Goal: Complete application form: Complete application form

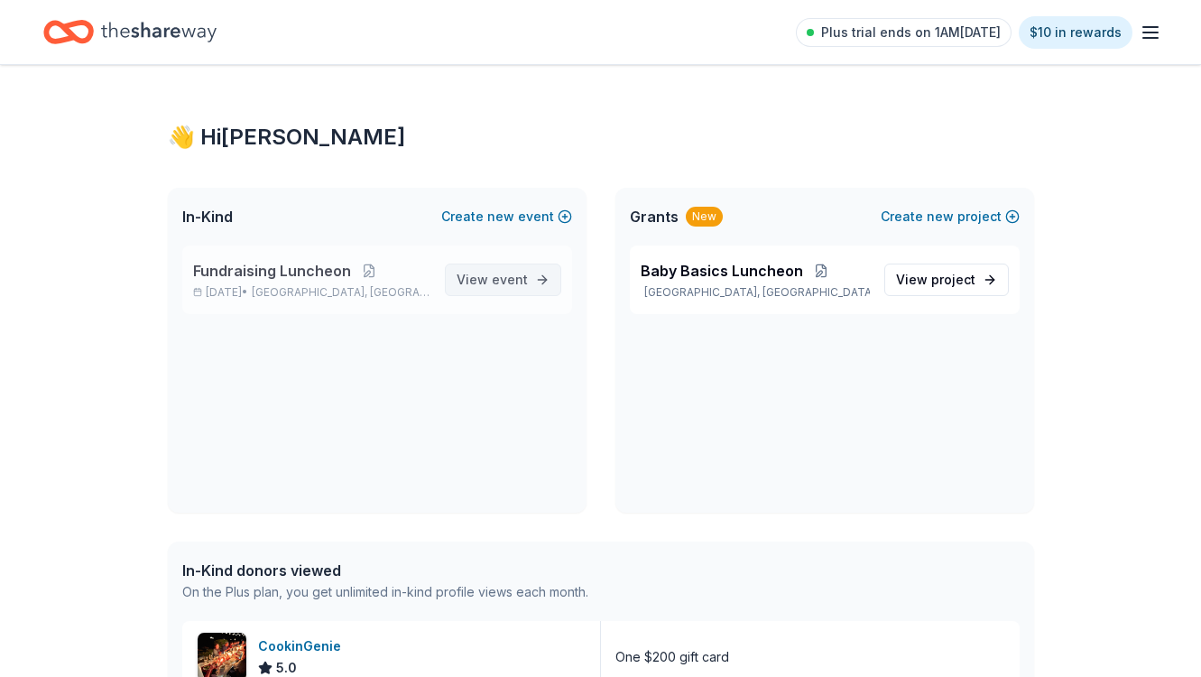
click at [502, 278] on span "event" at bounding box center [510, 279] width 36 height 15
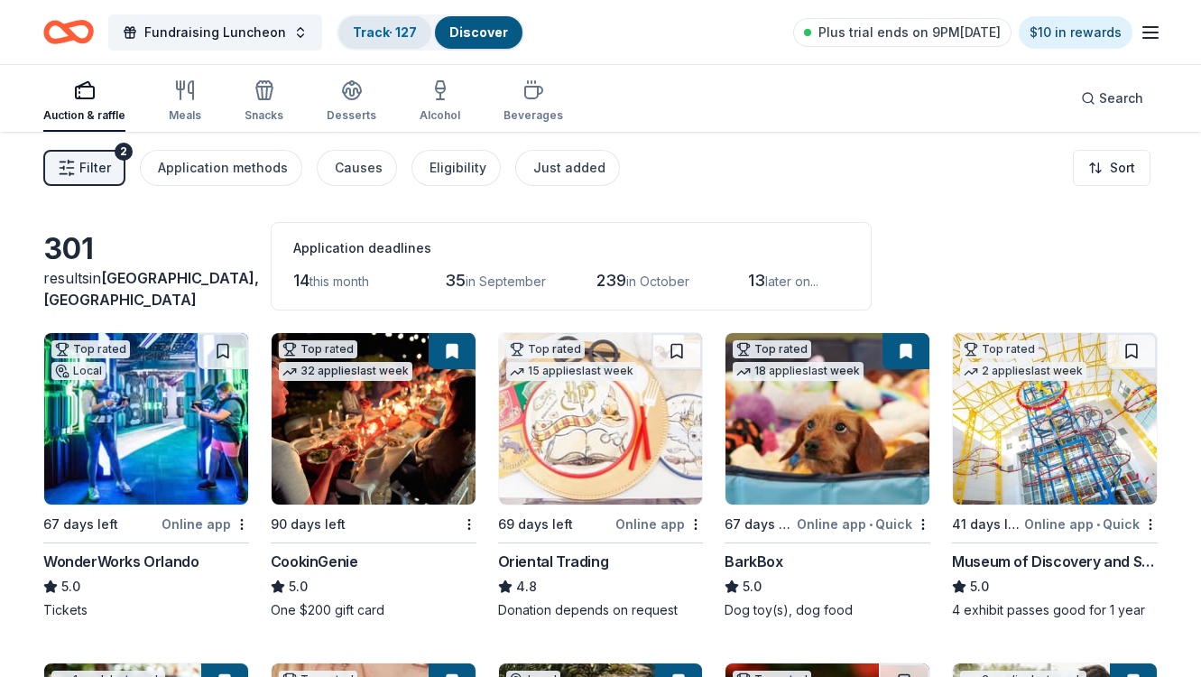
click at [369, 29] on link "Track · 127" at bounding box center [385, 31] width 64 height 15
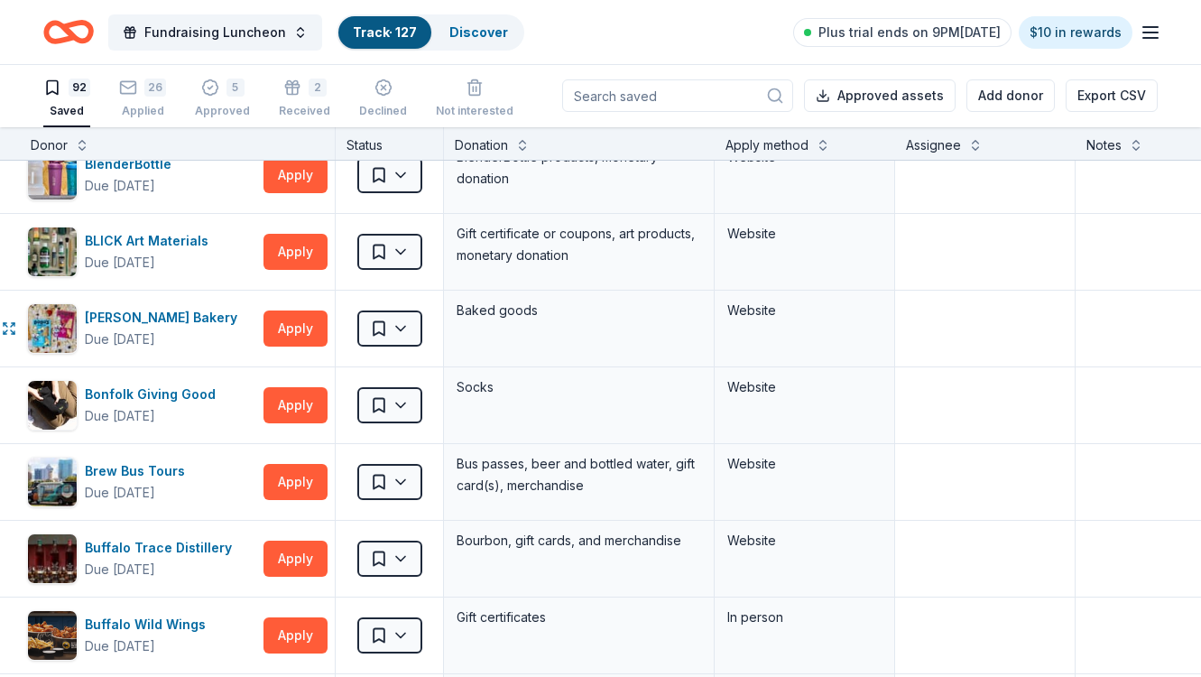
scroll to position [542, 23]
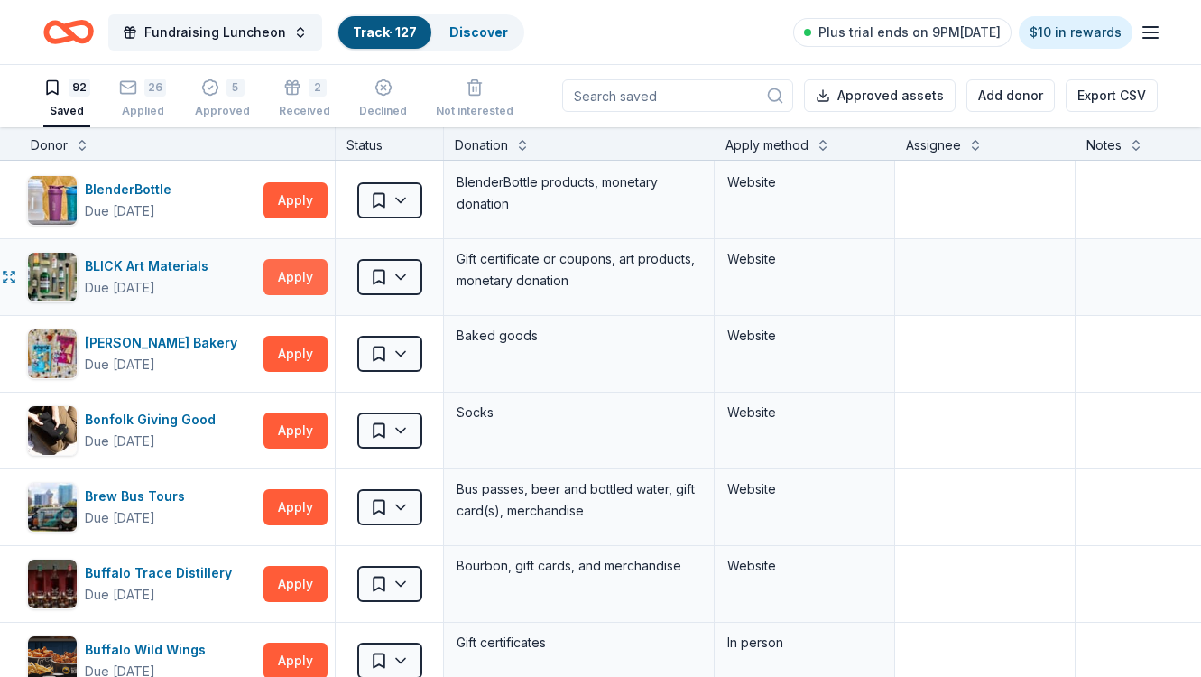
click at [296, 278] on button "Apply" at bounding box center [296, 277] width 64 height 36
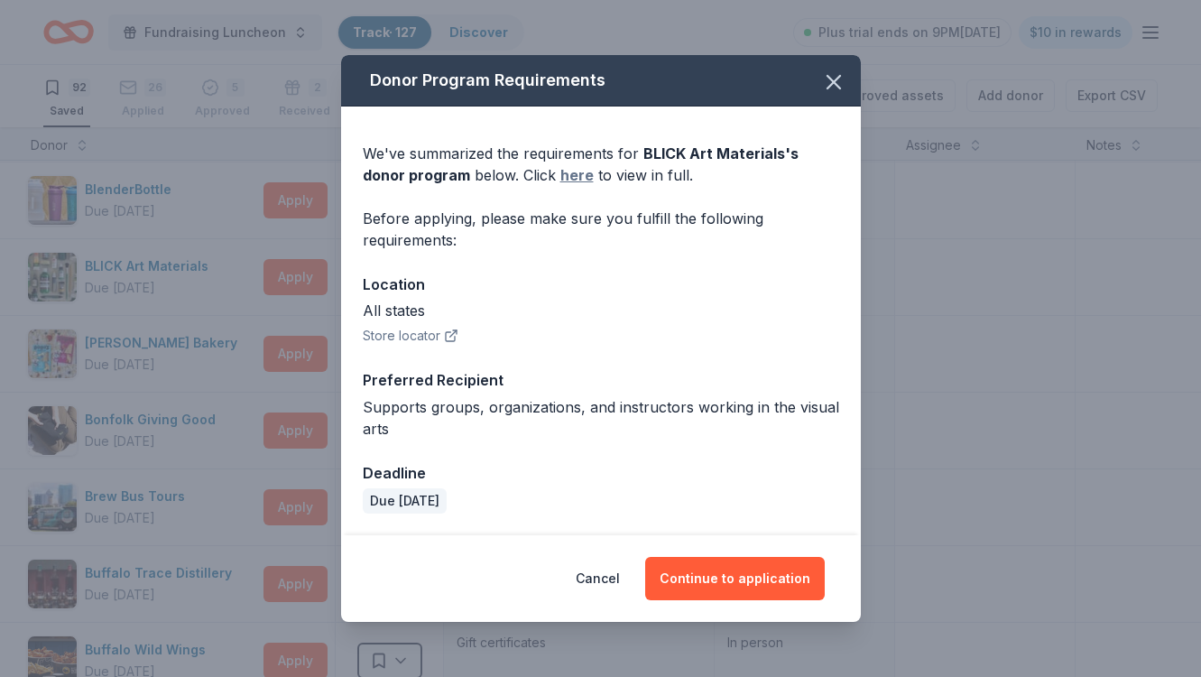
click at [560, 172] on link "here" at bounding box center [576, 175] width 33 height 22
click at [727, 583] on button "Continue to application" at bounding box center [735, 578] width 180 height 43
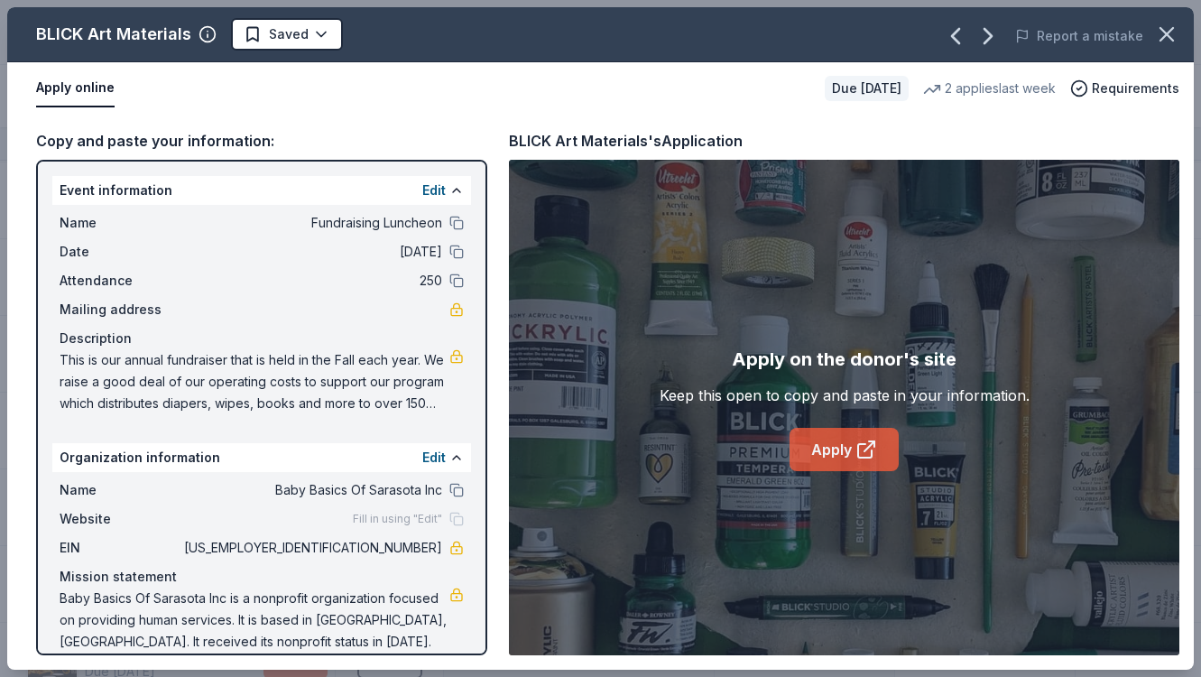
click at [839, 441] on link "Apply" at bounding box center [844, 449] width 109 height 43
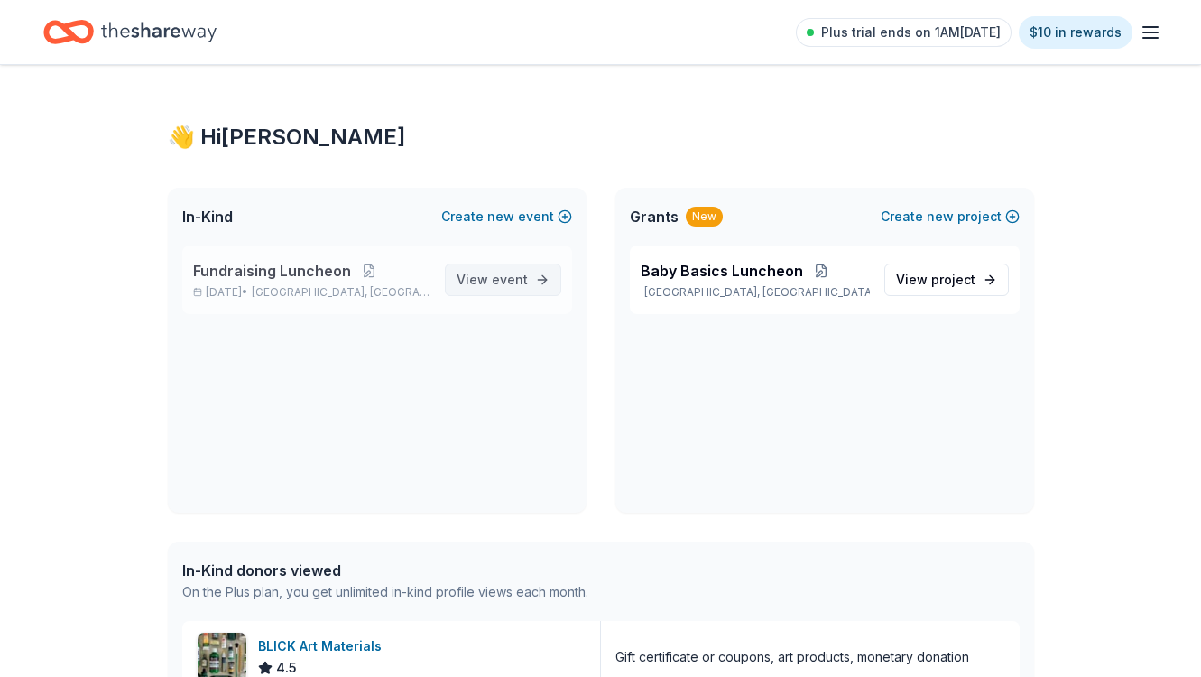
click at [502, 280] on span "event" at bounding box center [510, 279] width 36 height 15
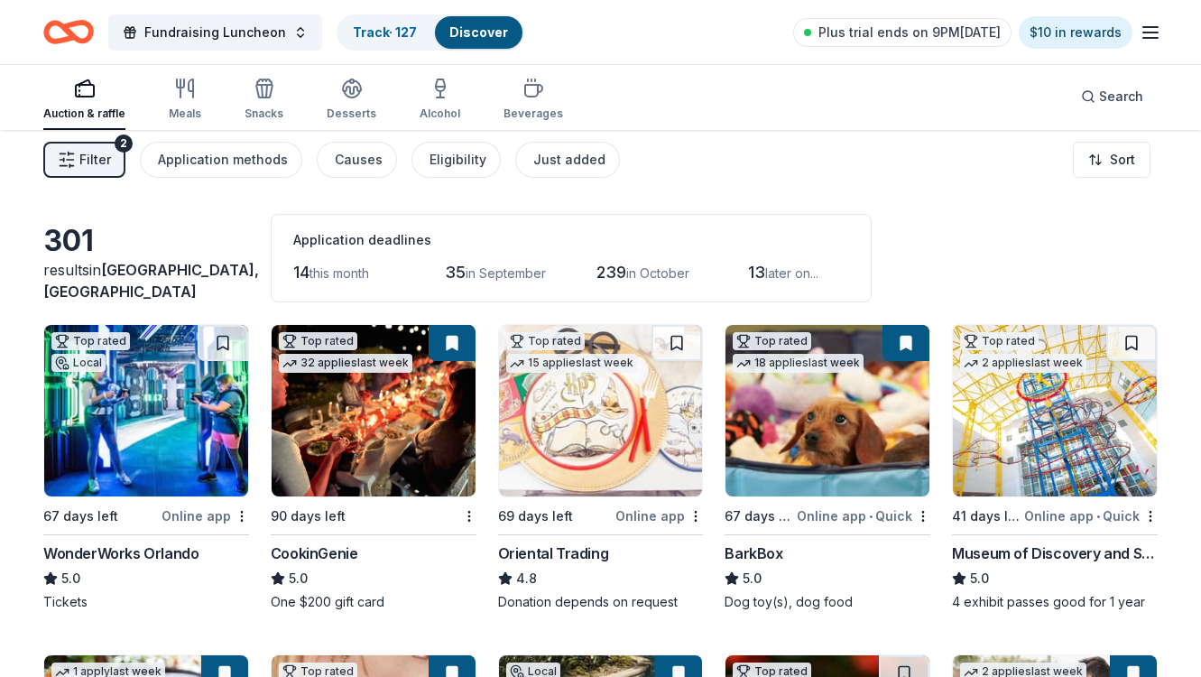
scroll to position [9, 0]
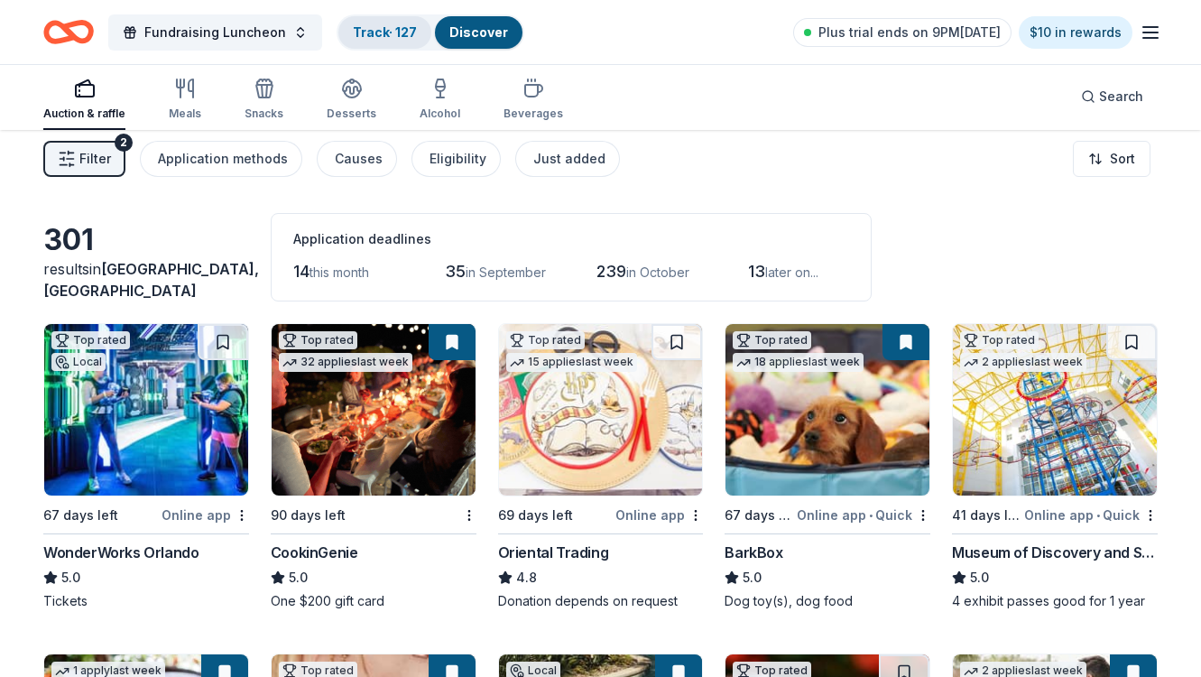
click at [384, 28] on link "Track · 127" at bounding box center [385, 31] width 64 height 15
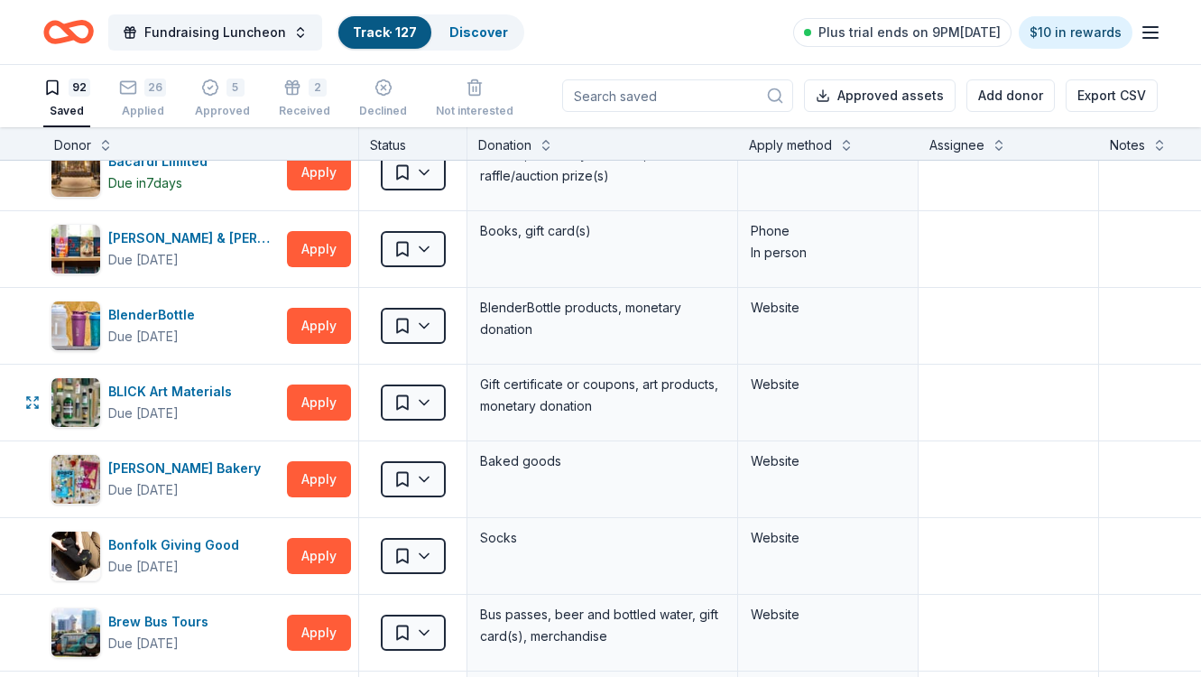
scroll to position [434, 0]
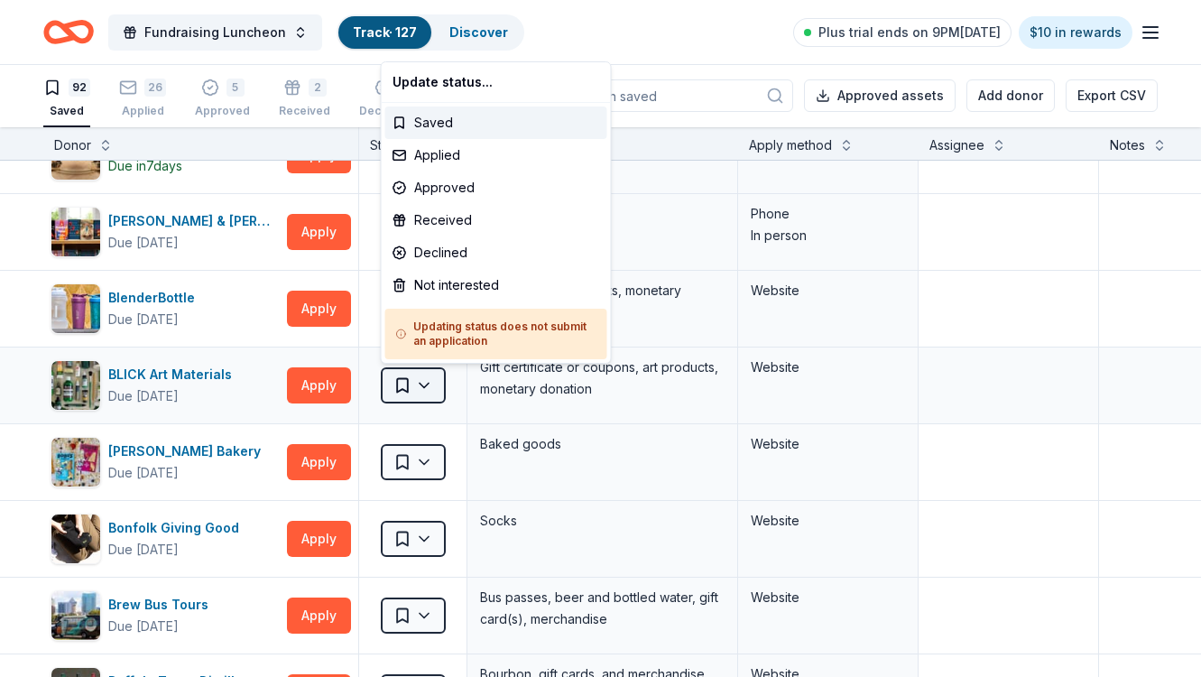
click at [423, 385] on html "Fundraising Luncheon Track · 127 Discover Plus trial ends on 9PM, 8/12 $10 in r…" at bounding box center [600, 337] width 1201 height 677
click at [443, 283] on div "Not interested" at bounding box center [496, 285] width 222 height 32
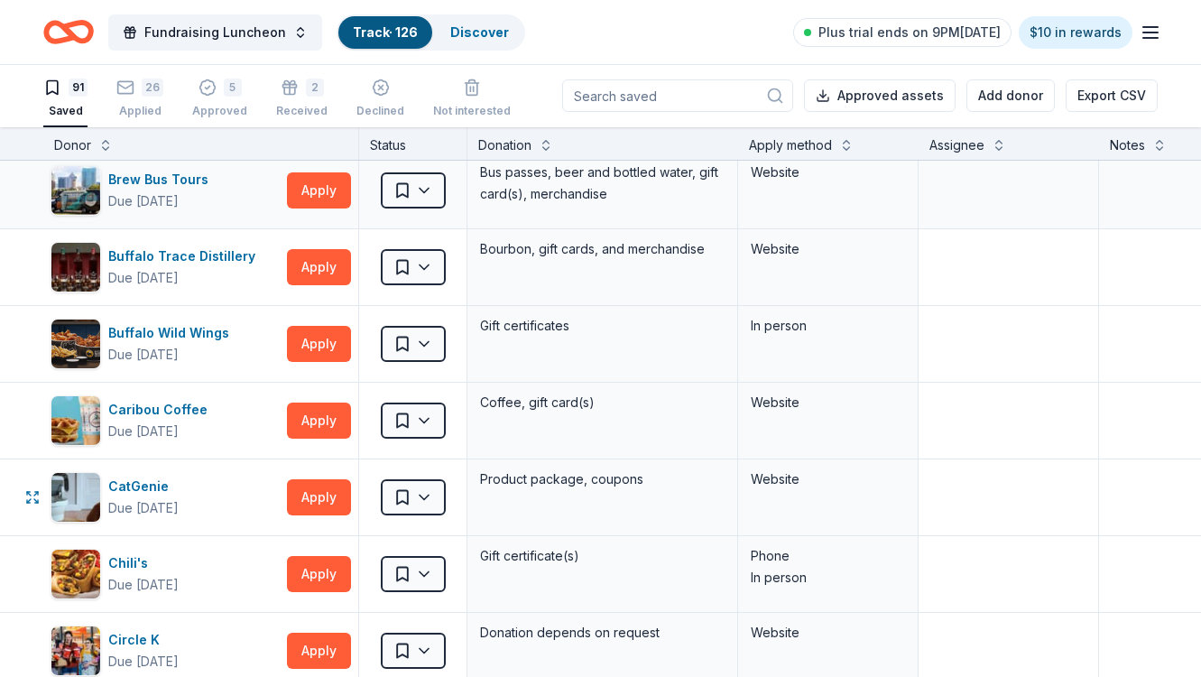
scroll to position [789, 0]
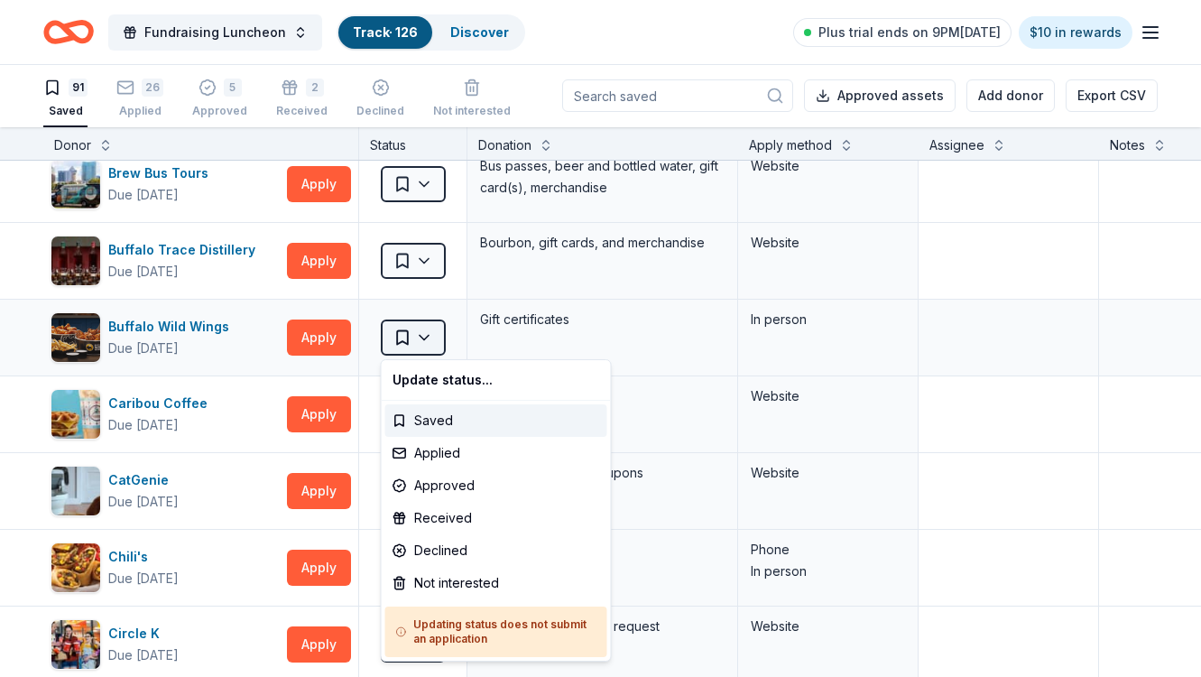
click at [423, 338] on html "Fundraising Luncheon Track · 126 Discover Plus trial ends on 9PM, 8/12 $10 in r…" at bounding box center [600, 337] width 1201 height 677
click at [435, 421] on div "Saved" at bounding box center [496, 420] width 222 height 32
click at [421, 338] on html "Fundraising Luncheon Track · 126 Discover Plus trial ends on 9PM, 8/12 $10 in r…" at bounding box center [600, 337] width 1201 height 677
click at [324, 338] on html "Fundraising Luncheon Track · 126 Discover Plus trial ends on 9PM, 8/12 $10 in r…" at bounding box center [600, 337] width 1201 height 677
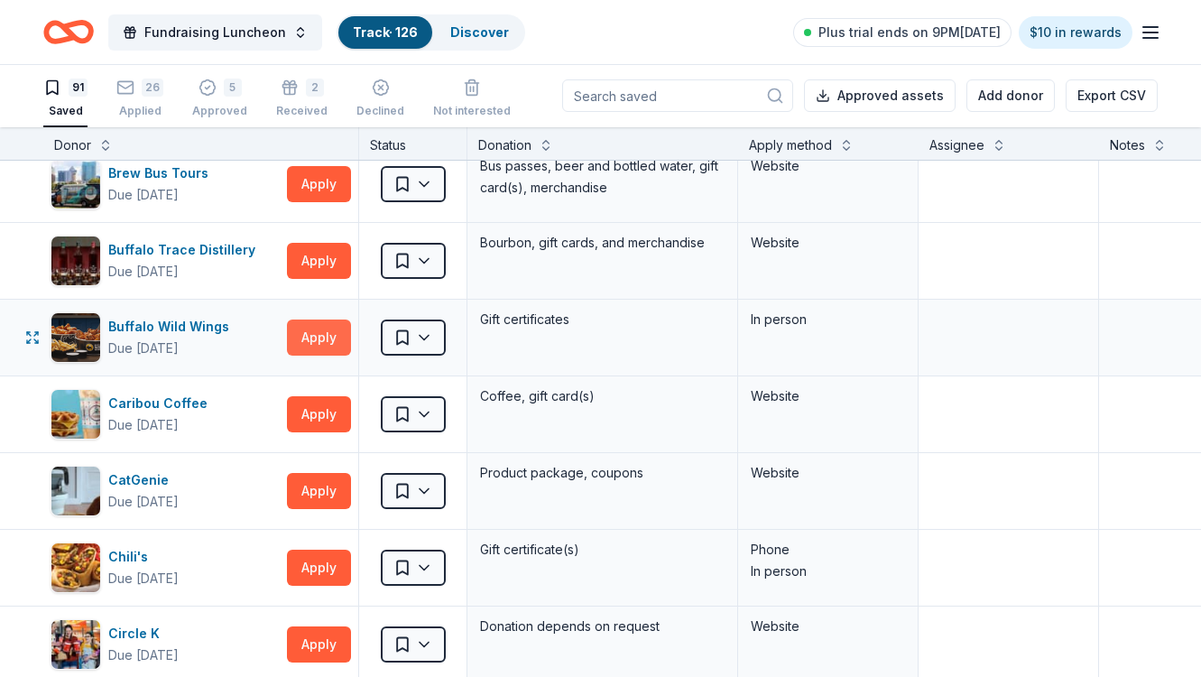
click at [309, 340] on button "Apply" at bounding box center [319, 337] width 64 height 36
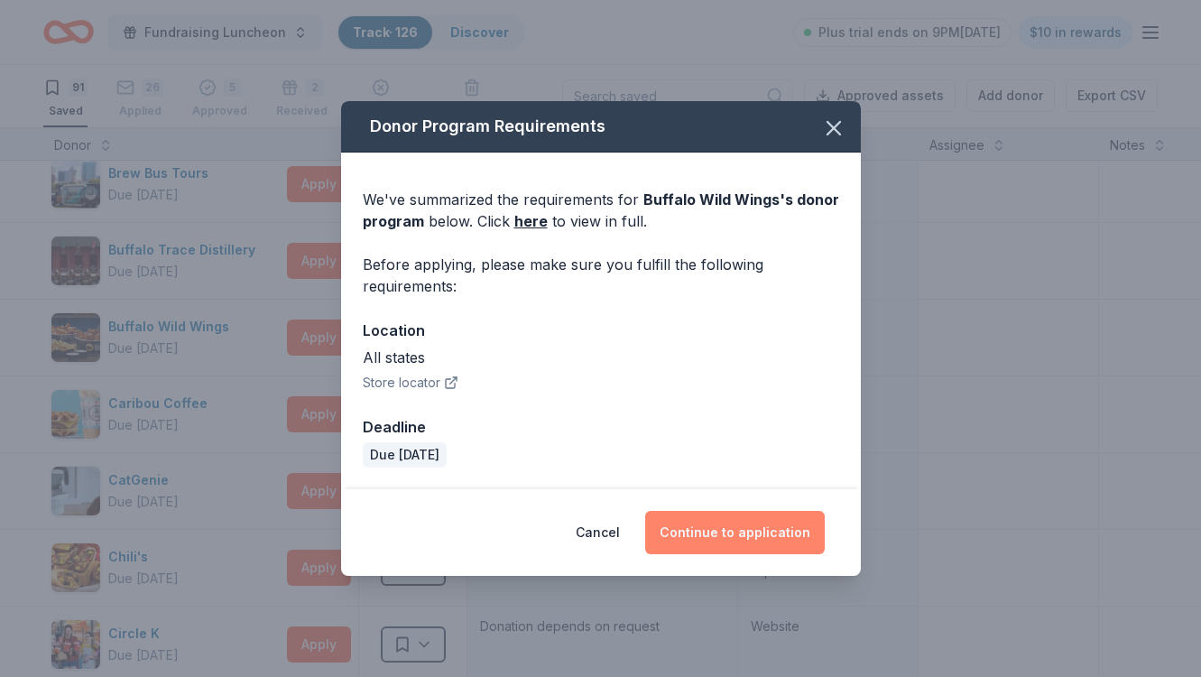
click at [746, 533] on button "Continue to application" at bounding box center [735, 532] width 180 height 43
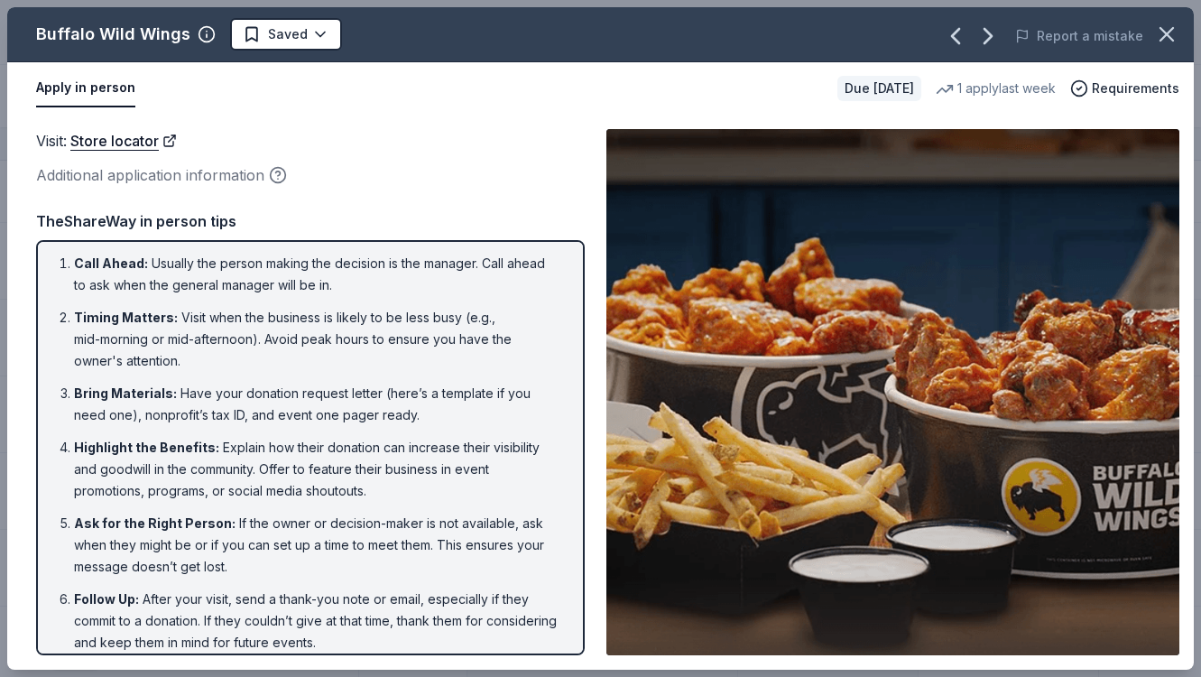
scroll to position [0, 0]
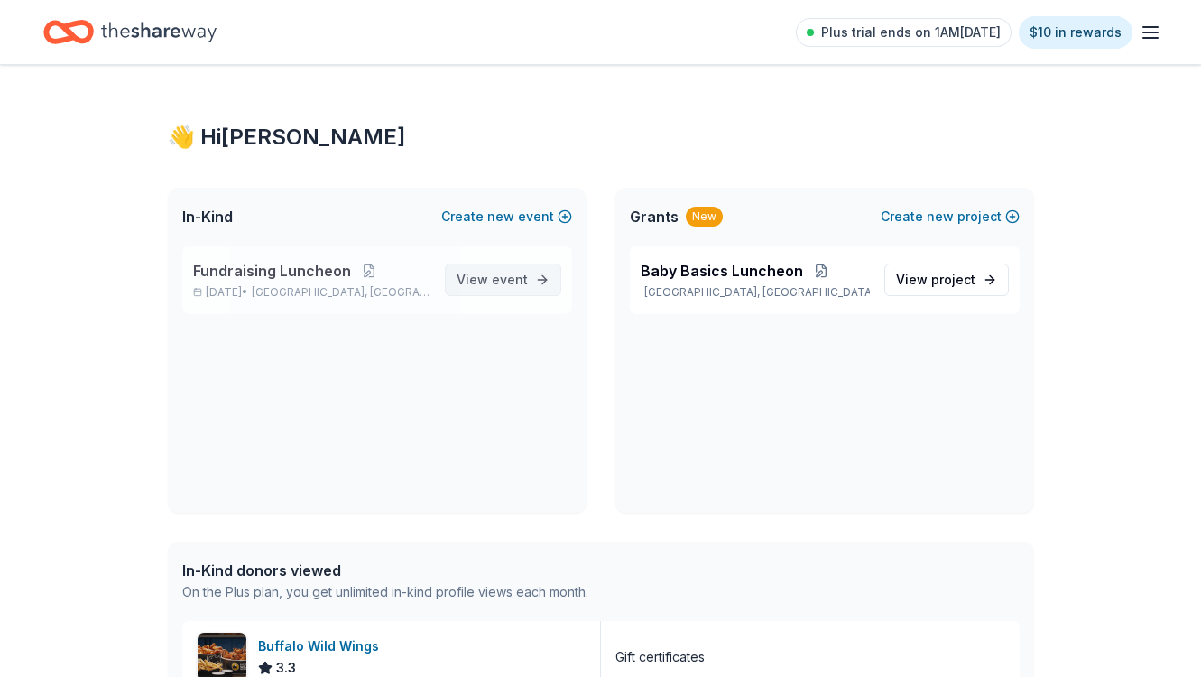
click at [508, 281] on span "event" at bounding box center [510, 279] width 36 height 15
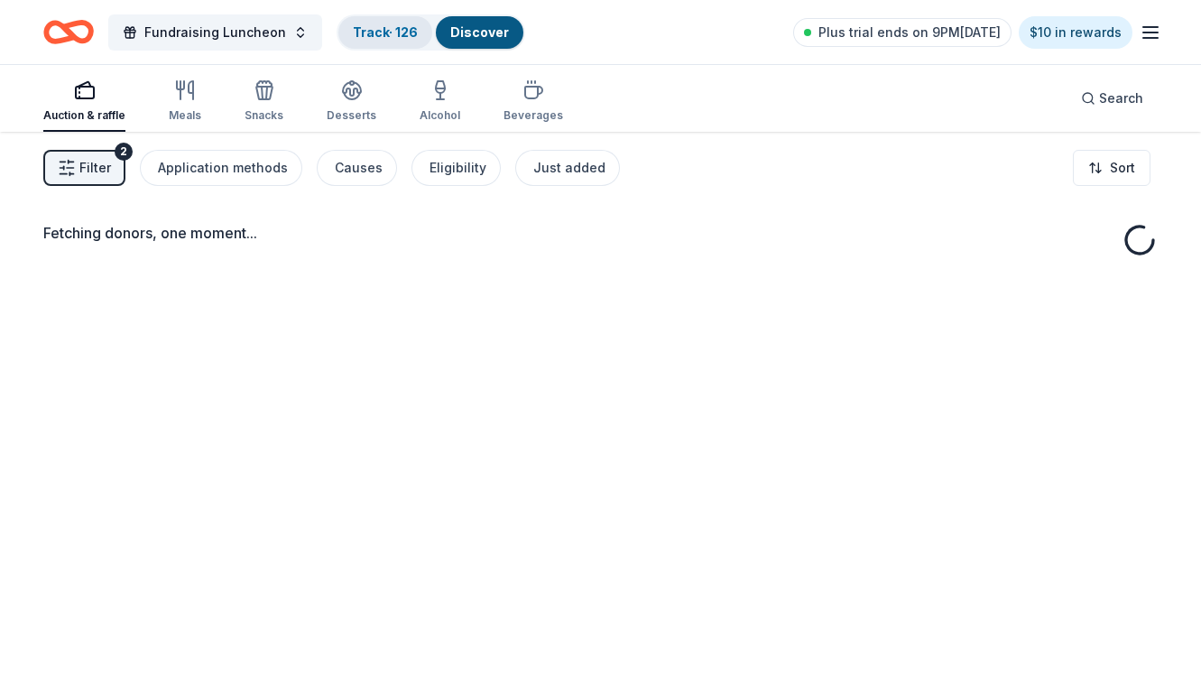
click at [375, 29] on link "Track · 126" at bounding box center [385, 31] width 65 height 15
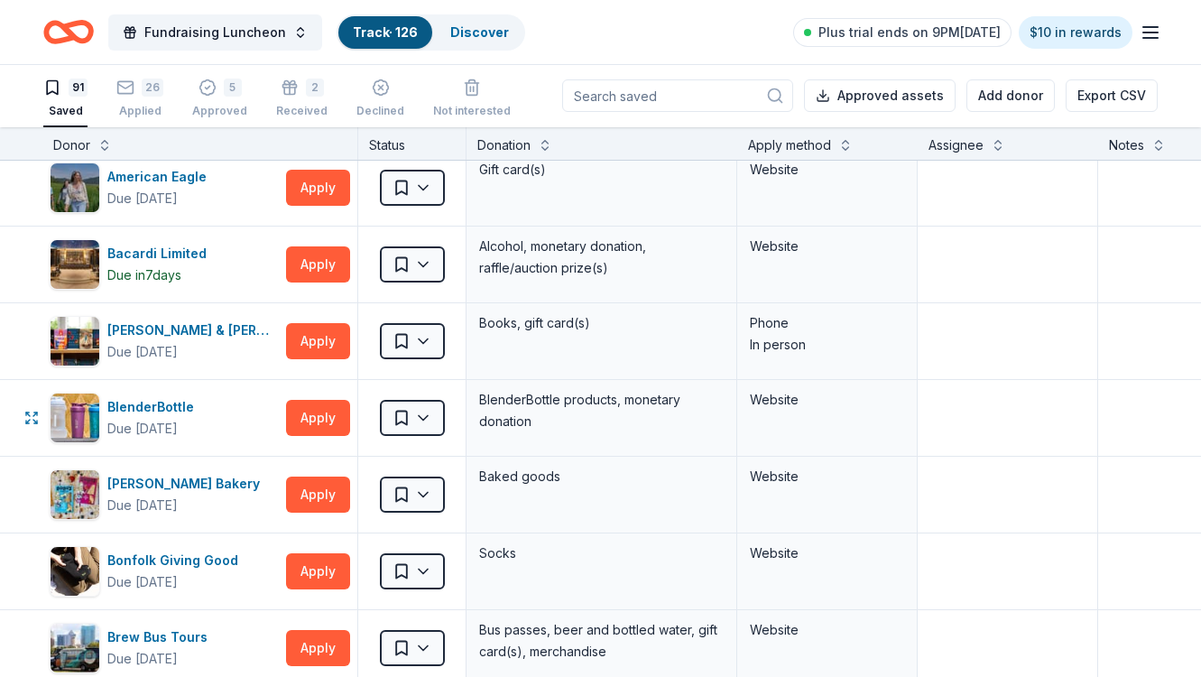
scroll to position [326, 4]
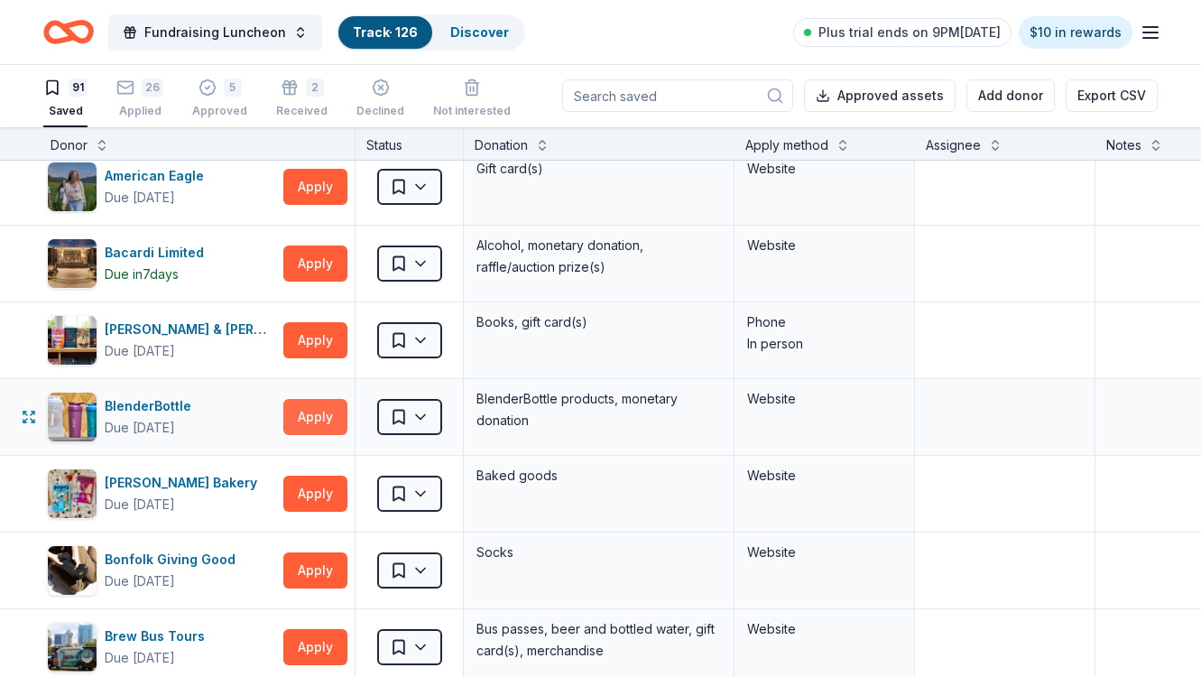
click at [315, 418] on button "Apply" at bounding box center [315, 417] width 64 height 36
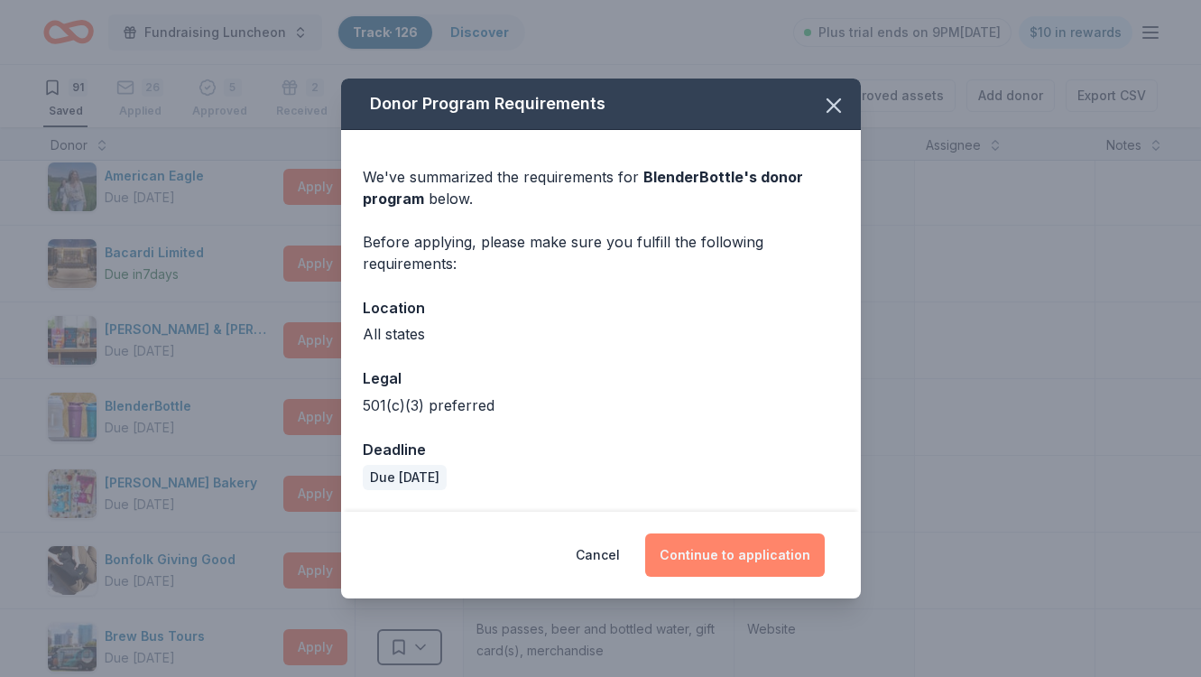
click at [733, 551] on button "Continue to application" at bounding box center [735, 554] width 180 height 43
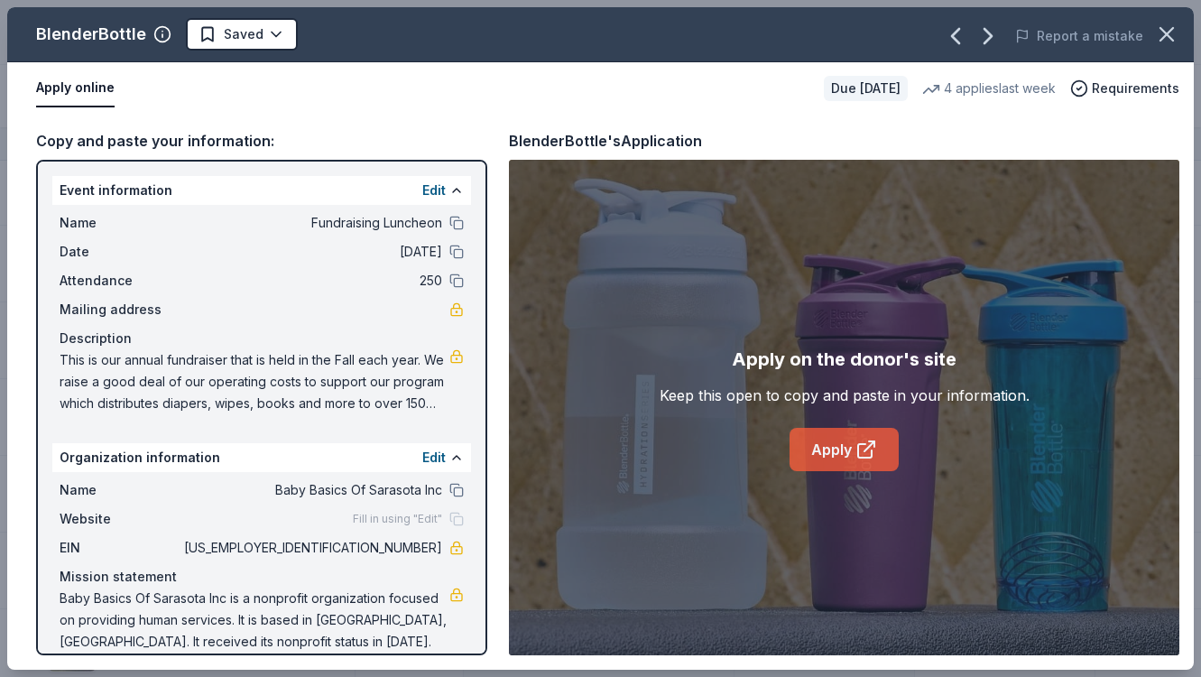
click at [838, 448] on link "Apply" at bounding box center [844, 449] width 109 height 43
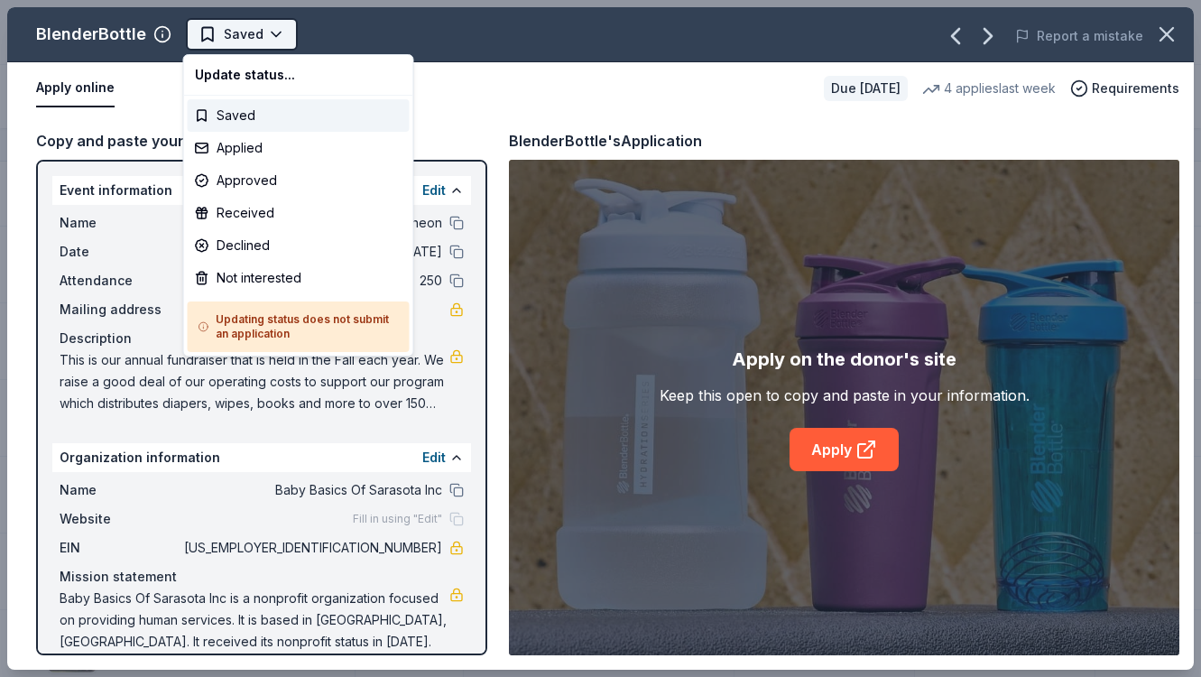
scroll to position [0, 0]
click at [206, 32] on html "Fundraising Luncheon Track · 126 Discover Plus trial ends on 9PM, 8/12 $10 in r…" at bounding box center [600, 338] width 1201 height 677
click at [259, 147] on div "Applied" at bounding box center [299, 148] width 222 height 32
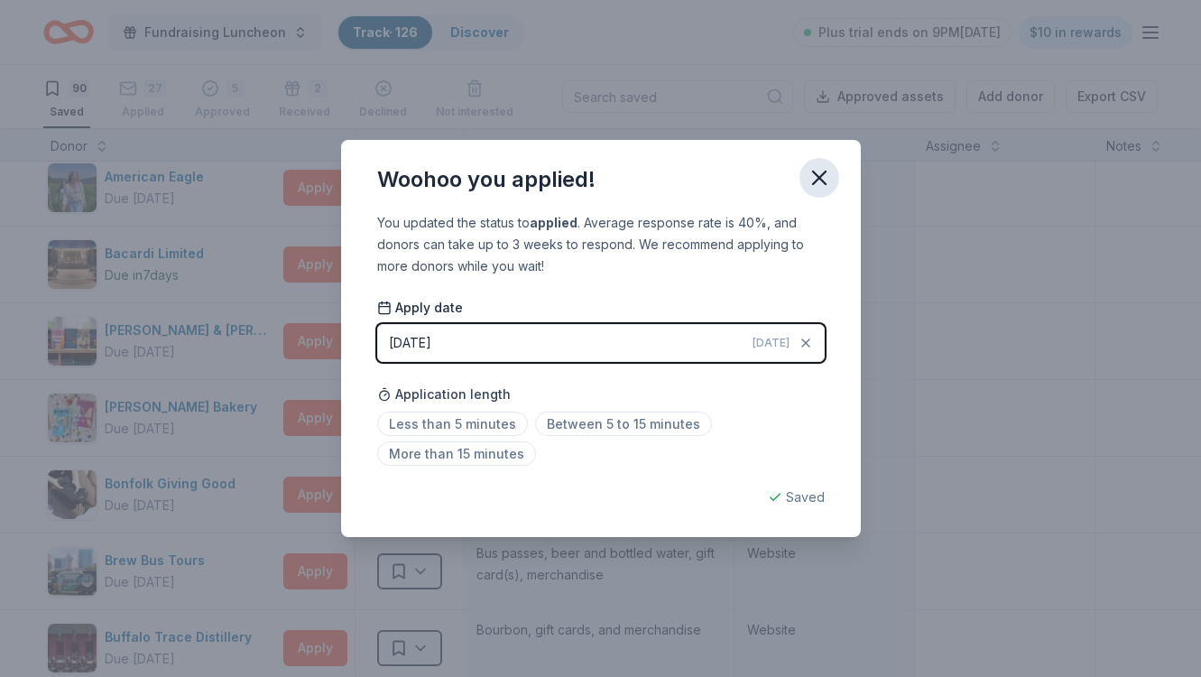
click at [822, 178] on icon "button" at bounding box center [819, 177] width 25 height 25
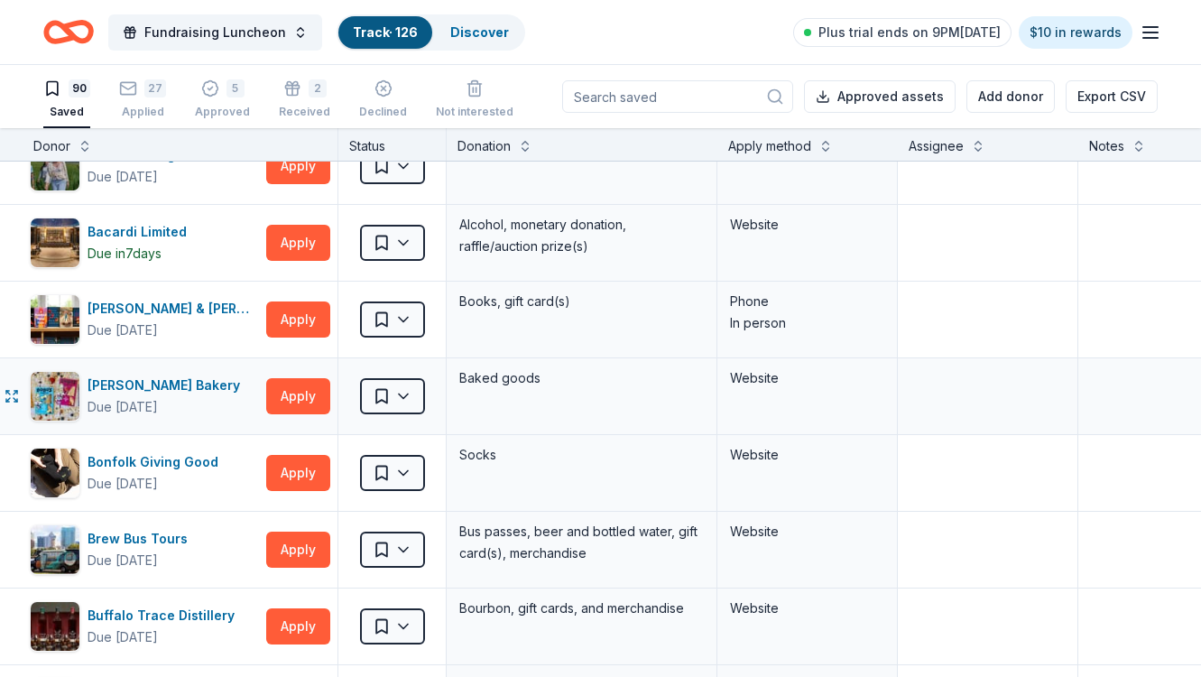
scroll to position [344, 21]
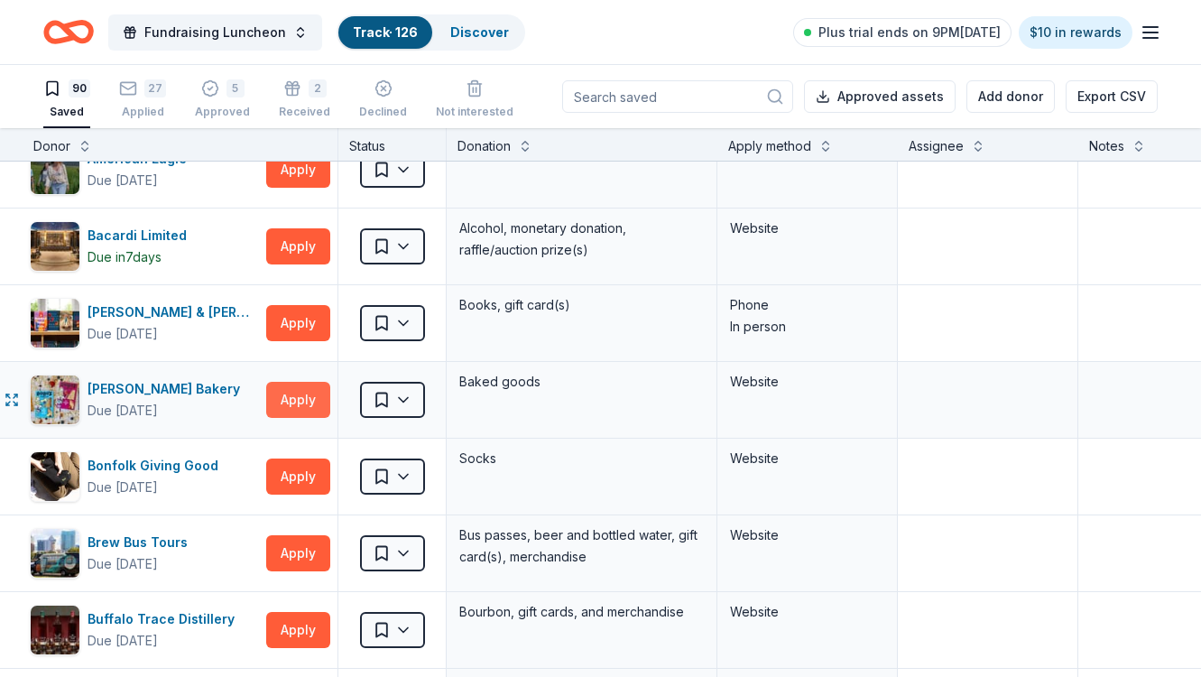
click at [299, 400] on button "Apply" at bounding box center [298, 400] width 64 height 36
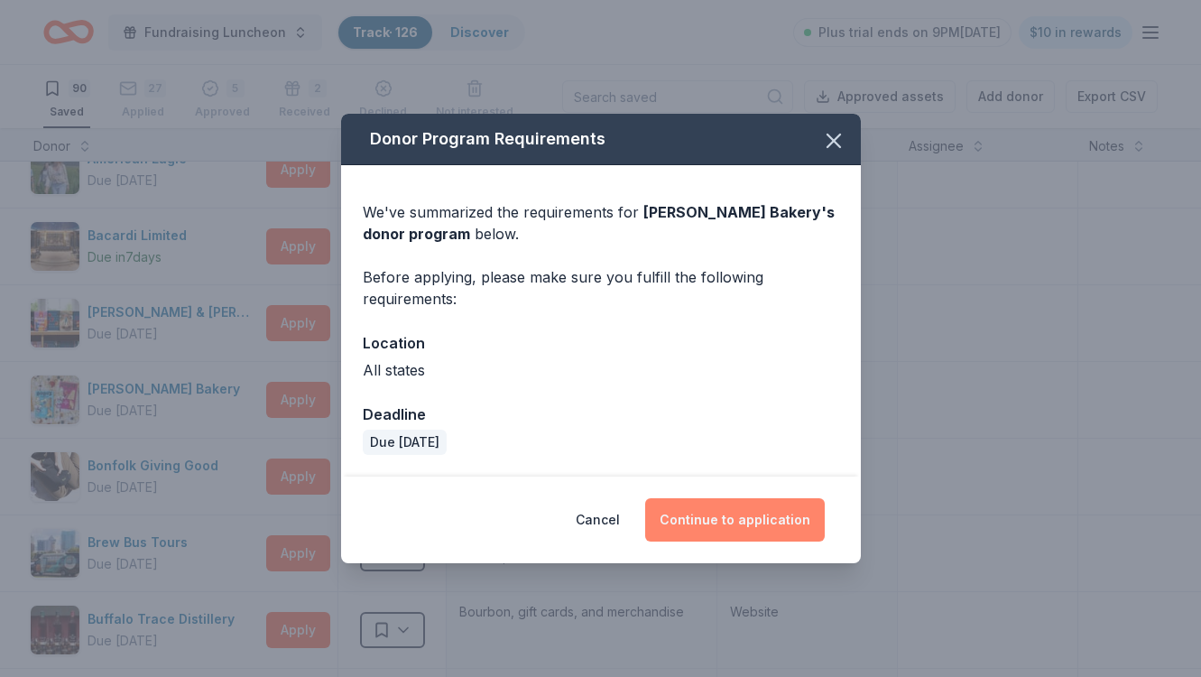
click at [744, 521] on button "Continue to application" at bounding box center [735, 519] width 180 height 43
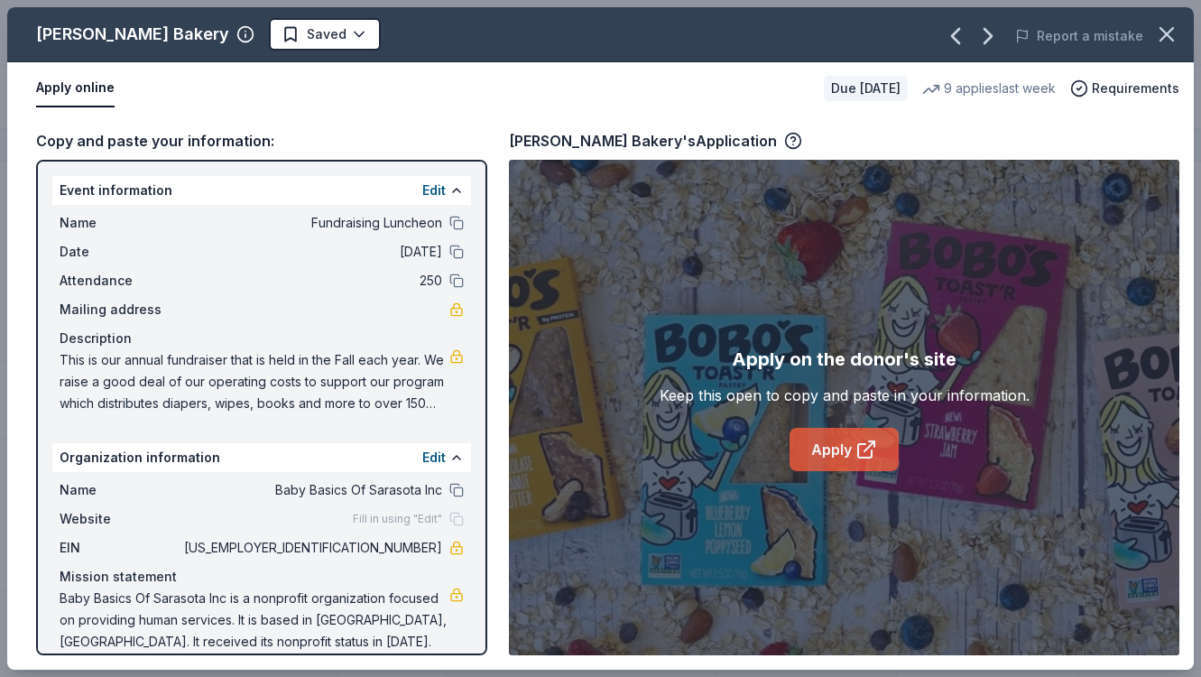
click at [829, 452] on link "Apply" at bounding box center [844, 449] width 109 height 43
click at [815, 449] on link "Apply" at bounding box center [844, 449] width 109 height 43
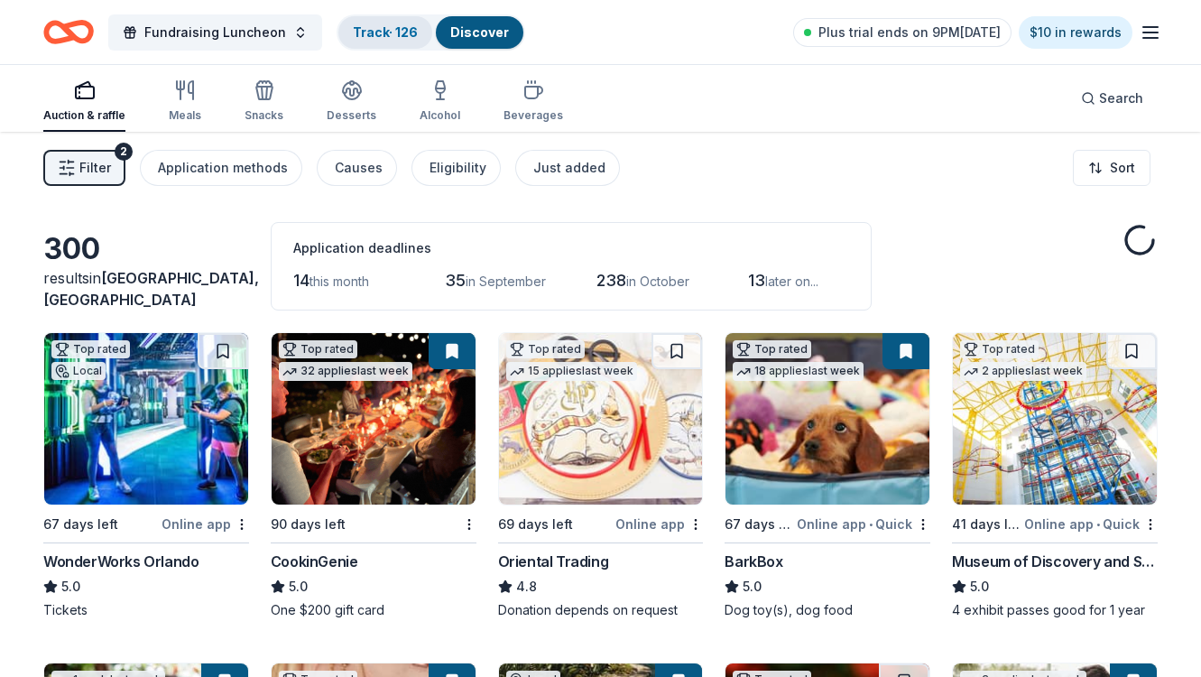
click at [364, 32] on link "Track · 126" at bounding box center [385, 31] width 65 height 15
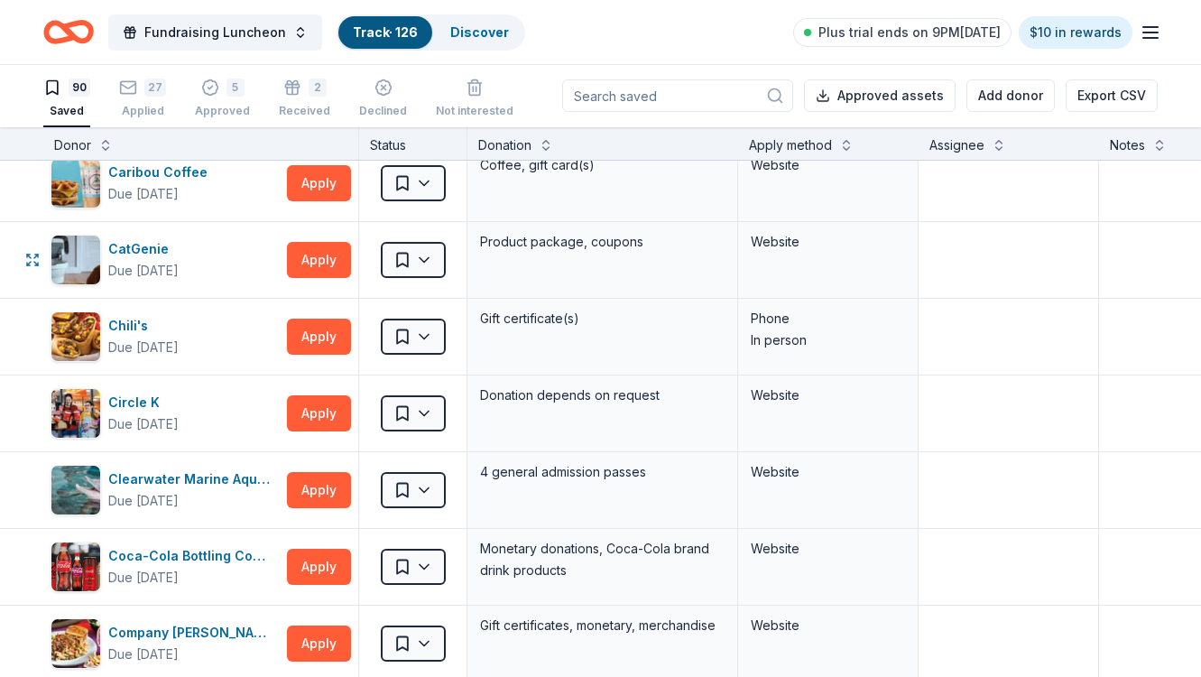
scroll to position [949, 0]
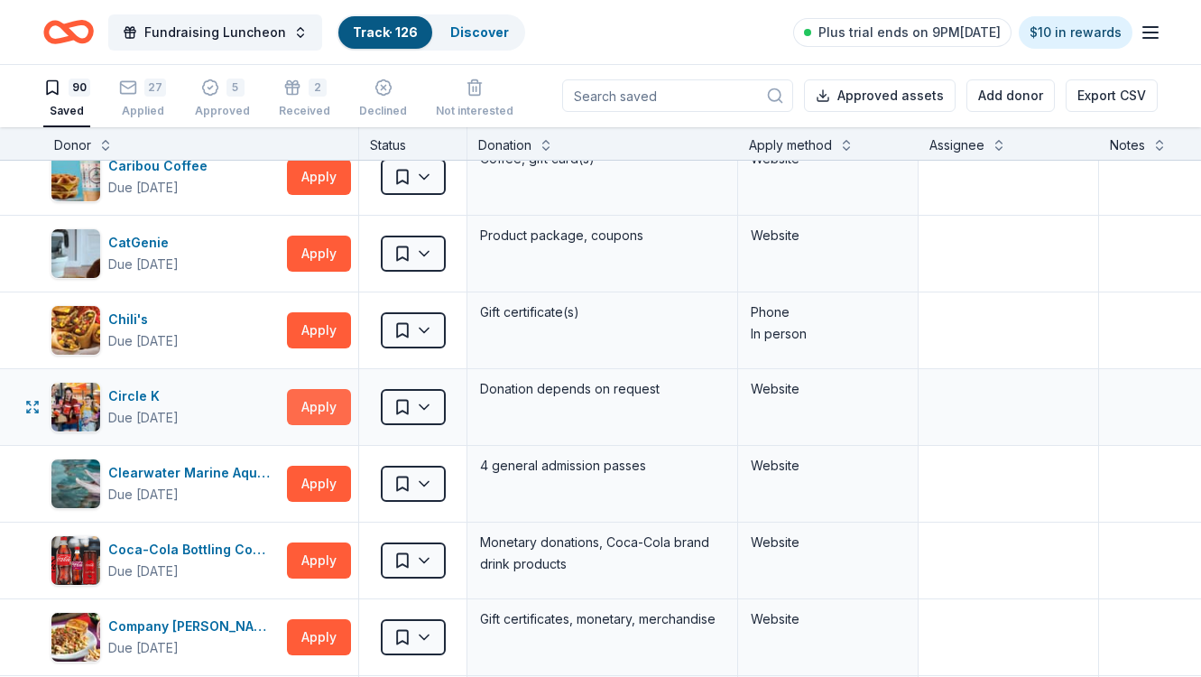
click at [325, 408] on button "Apply" at bounding box center [319, 407] width 64 height 36
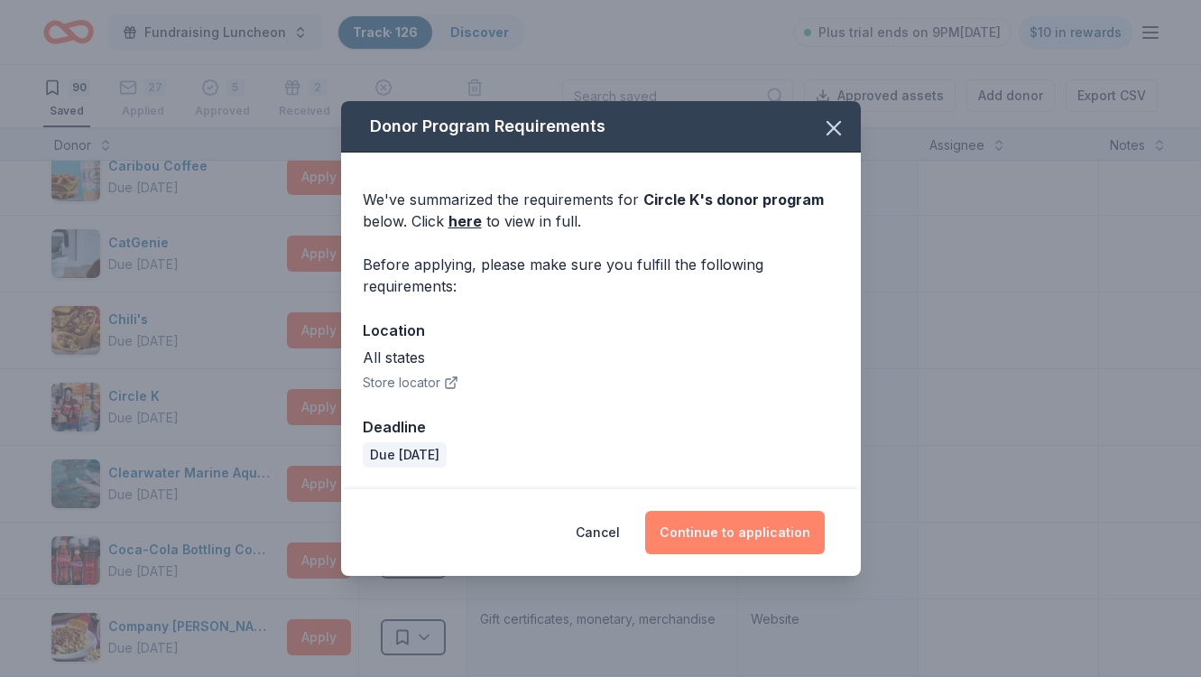
click at [742, 536] on button "Continue to application" at bounding box center [735, 532] width 180 height 43
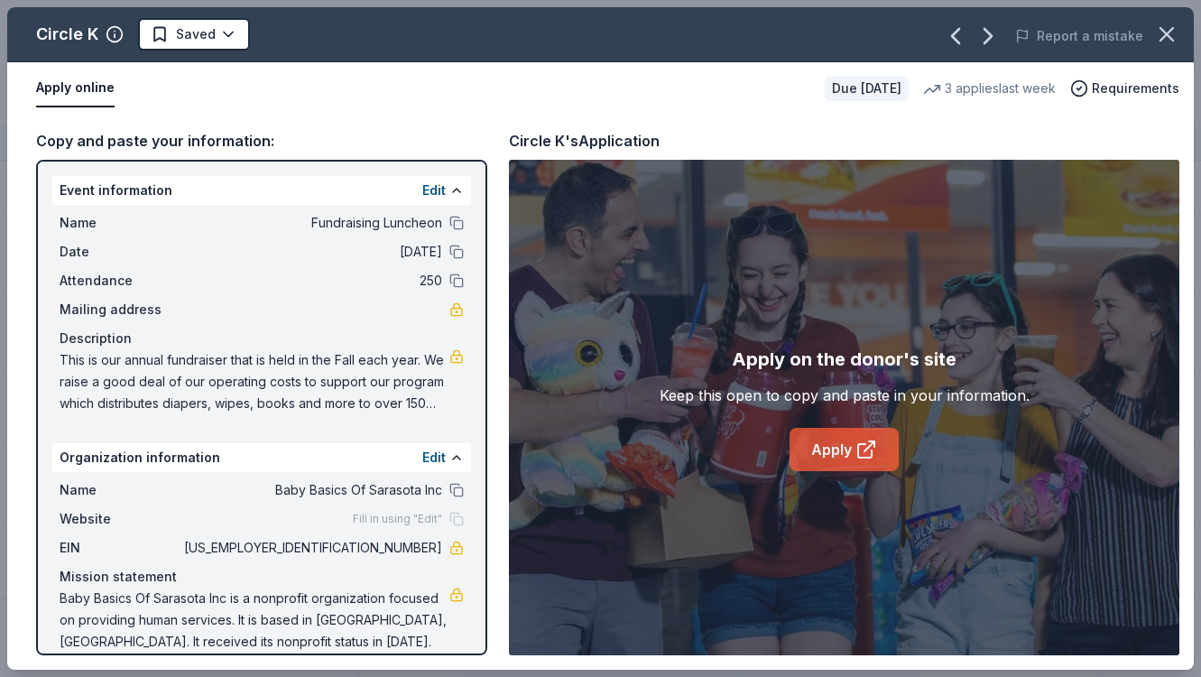
click at [839, 449] on link "Apply" at bounding box center [844, 449] width 109 height 43
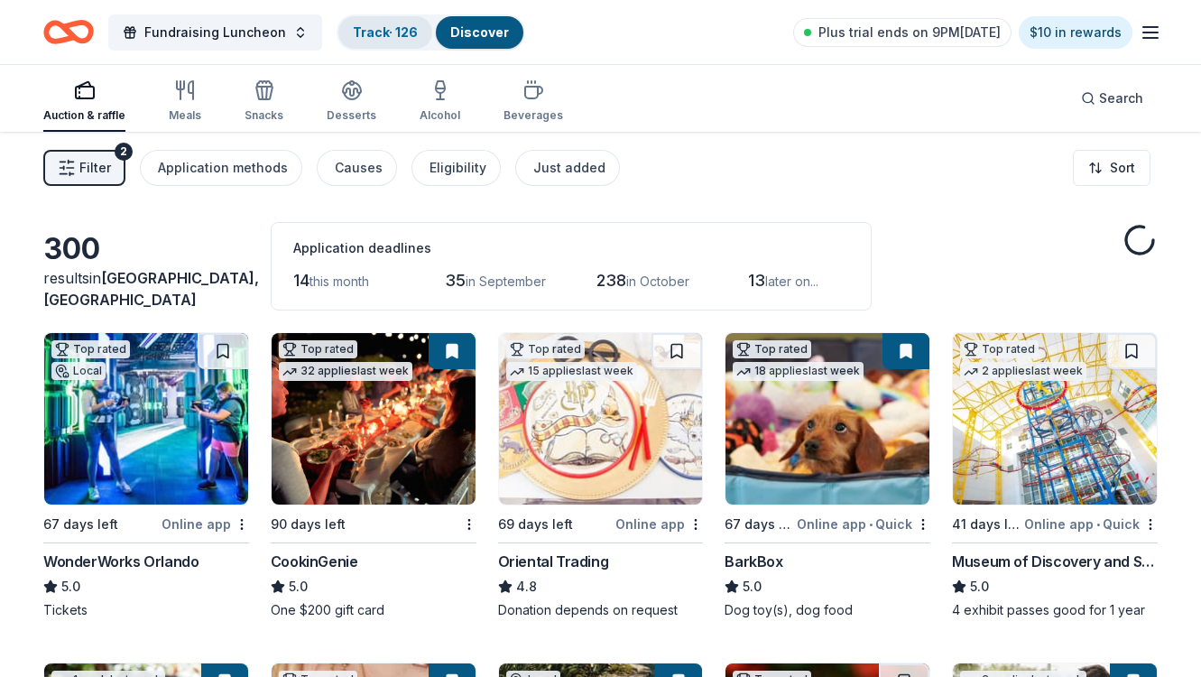
click at [384, 39] on link "Track · 126" at bounding box center [385, 31] width 65 height 15
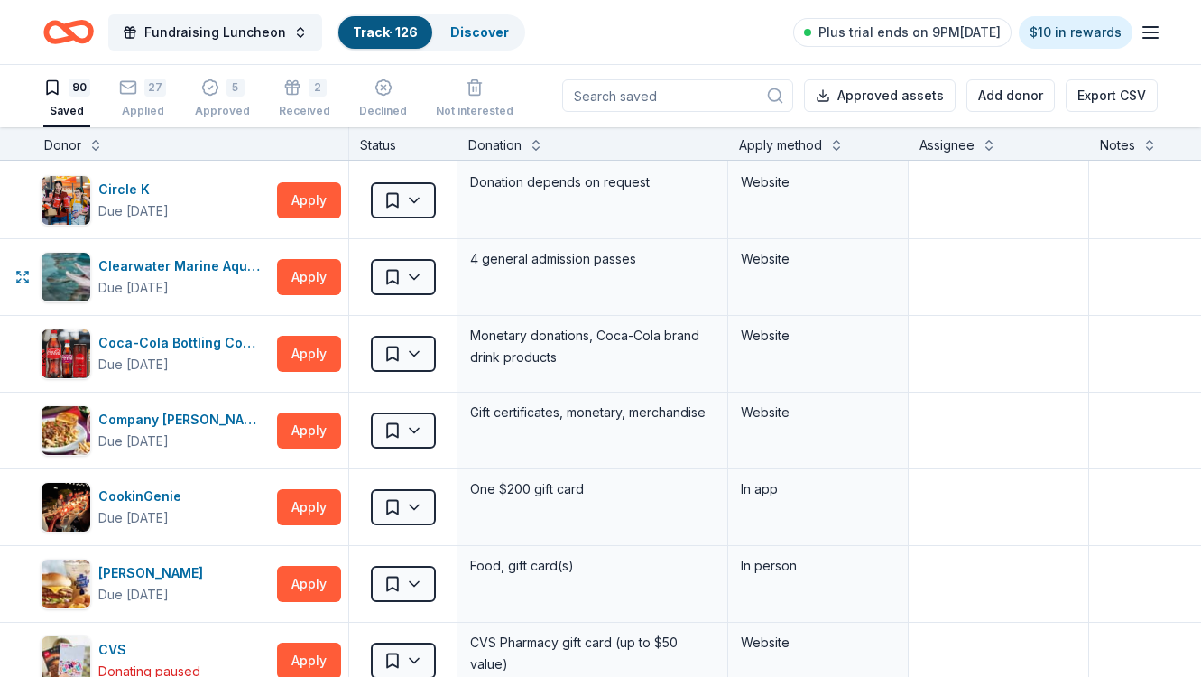
scroll to position [1155, 10]
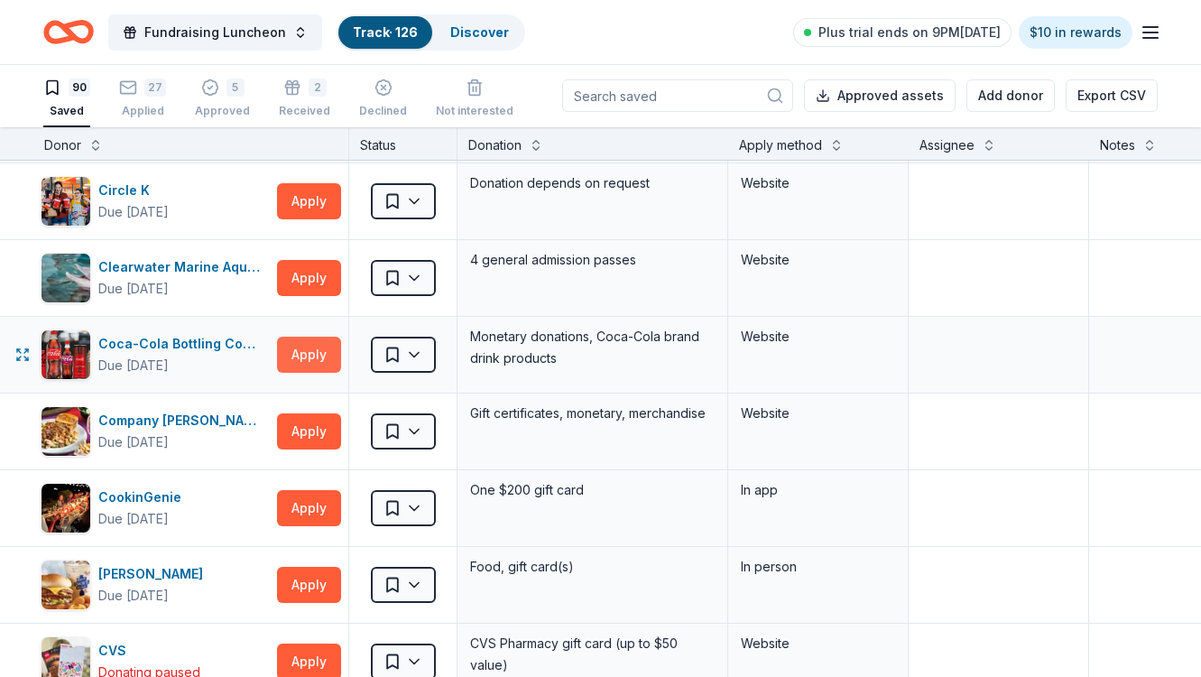
click at [312, 350] on button "Apply" at bounding box center [309, 355] width 64 height 36
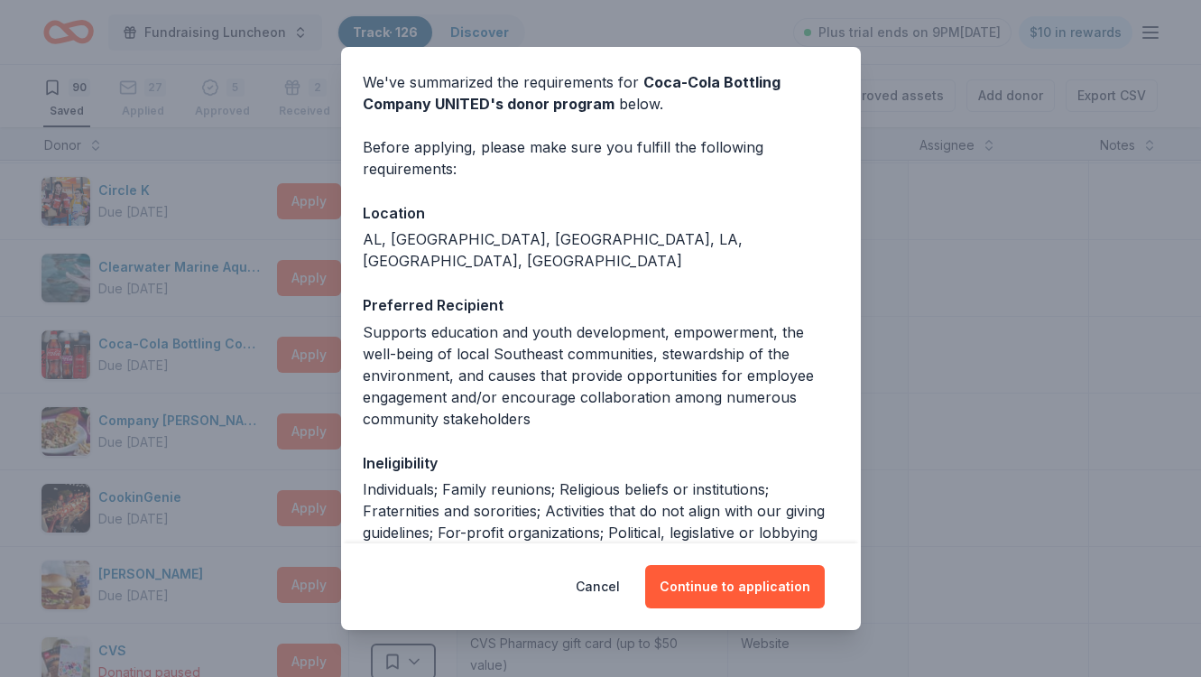
scroll to position [66, 0]
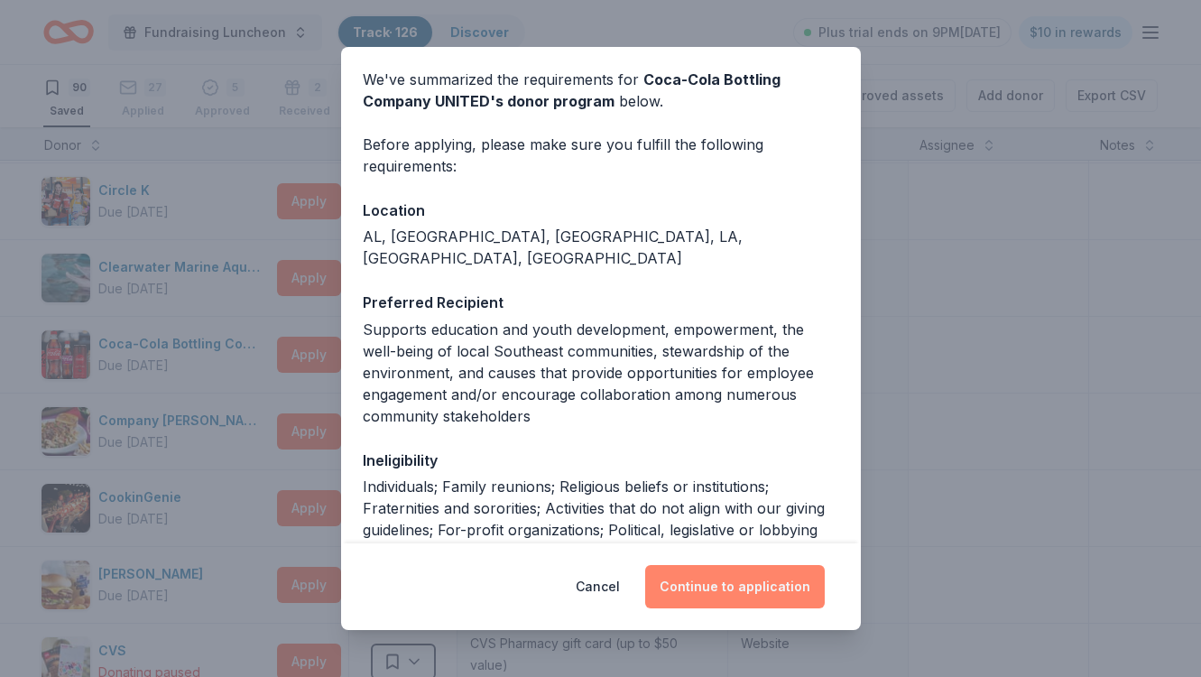
click at [717, 592] on button "Continue to application" at bounding box center [735, 586] width 180 height 43
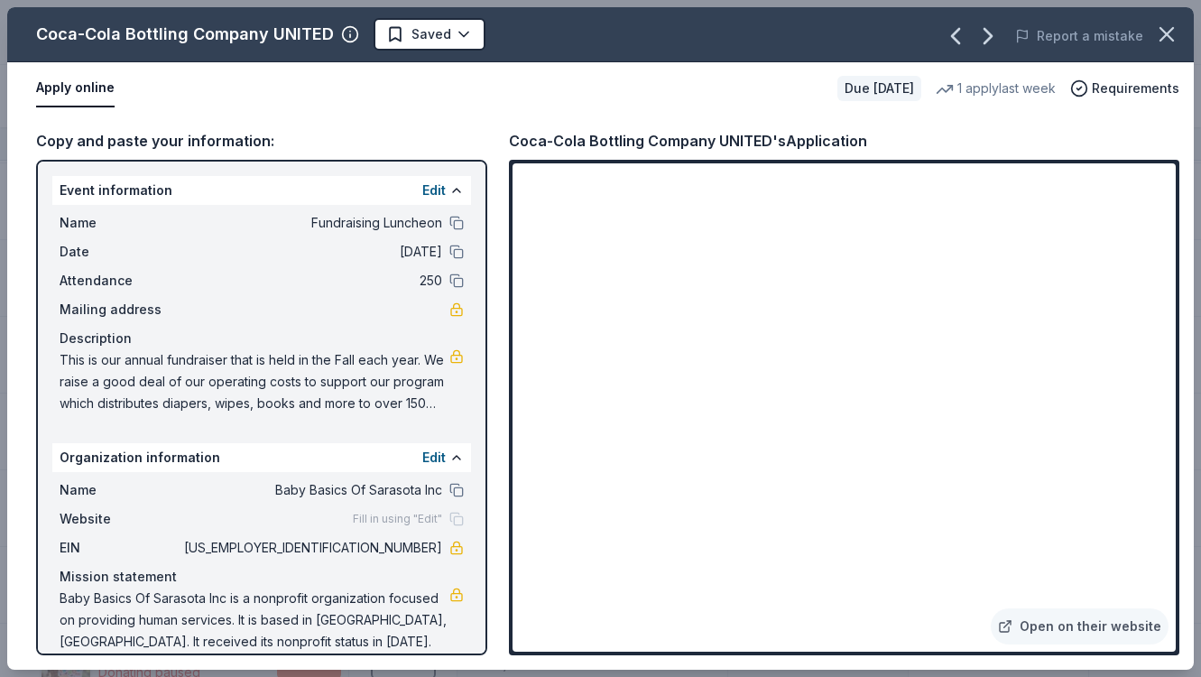
click at [954, 140] on div "Coca-Cola Bottling Company UNITED's Application" at bounding box center [844, 140] width 671 height 23
click at [1074, 625] on link "Open on their website" at bounding box center [1080, 626] width 178 height 36
click at [1055, 625] on link "Open on their website" at bounding box center [1080, 626] width 178 height 36
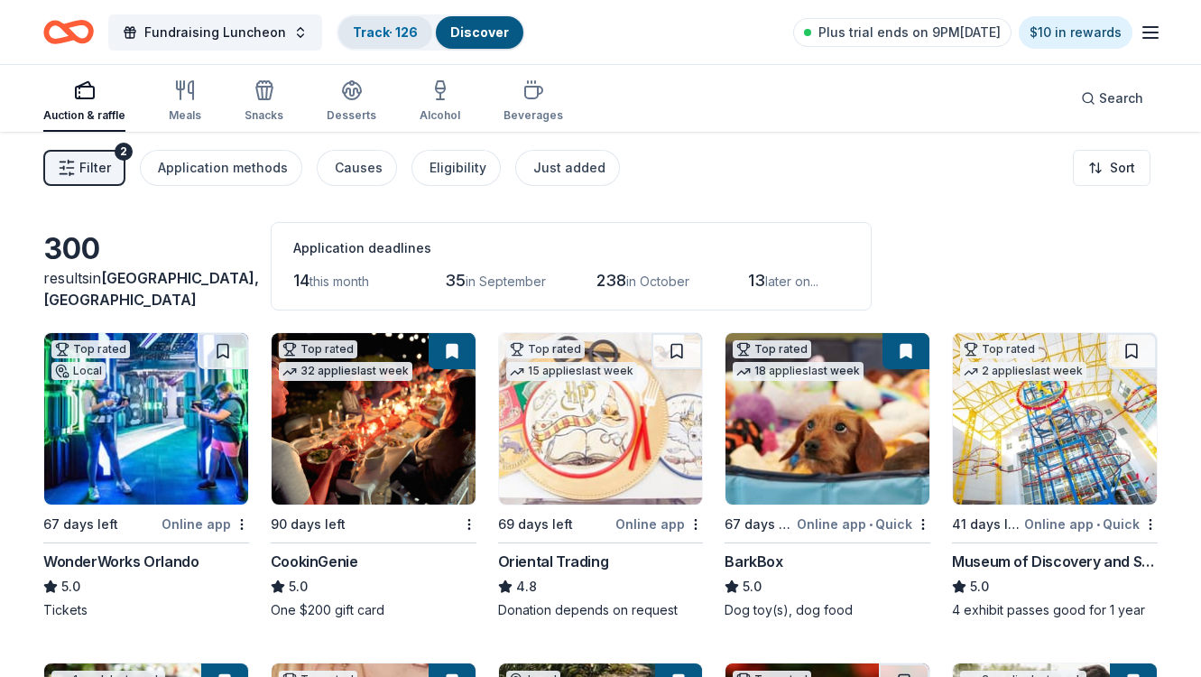
click at [366, 32] on link "Track · 126" at bounding box center [385, 31] width 65 height 15
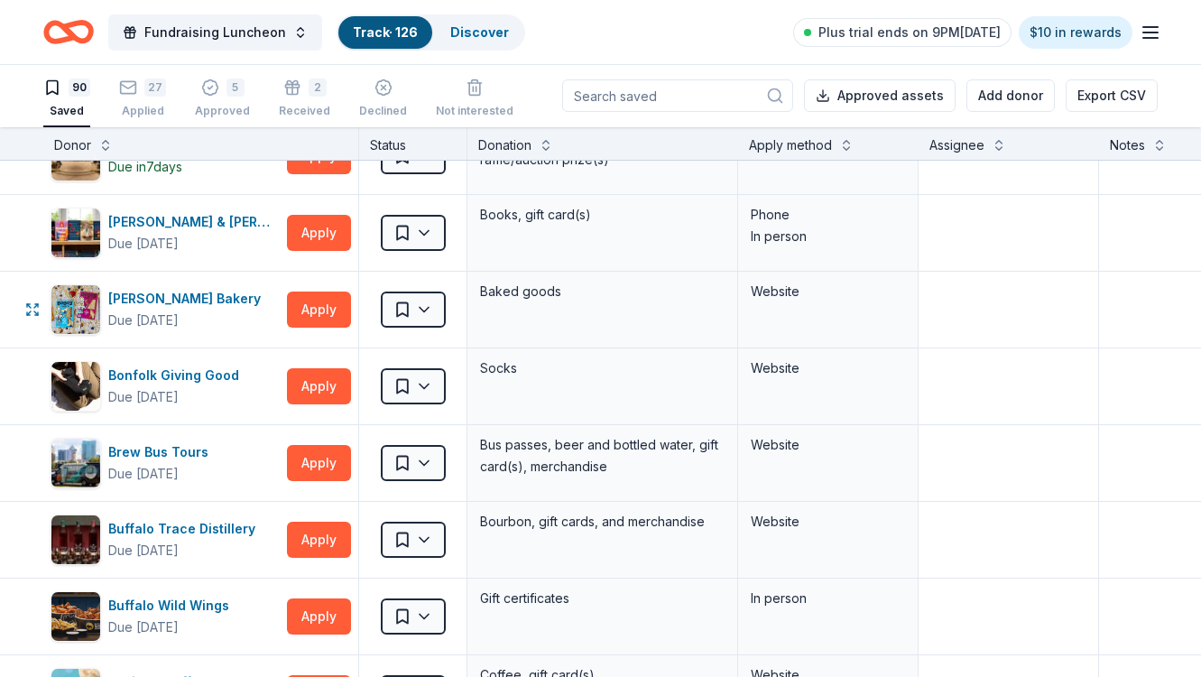
scroll to position [439, 0]
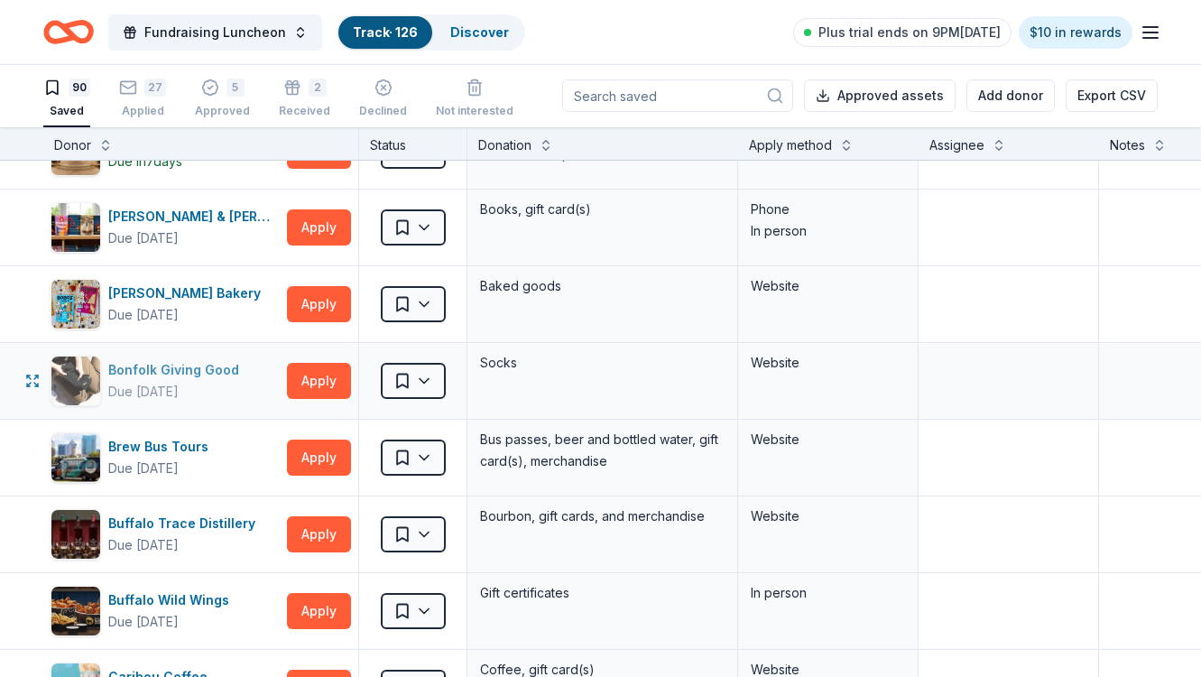
click at [211, 368] on div "Bonfolk Giving Good" at bounding box center [177, 370] width 138 height 22
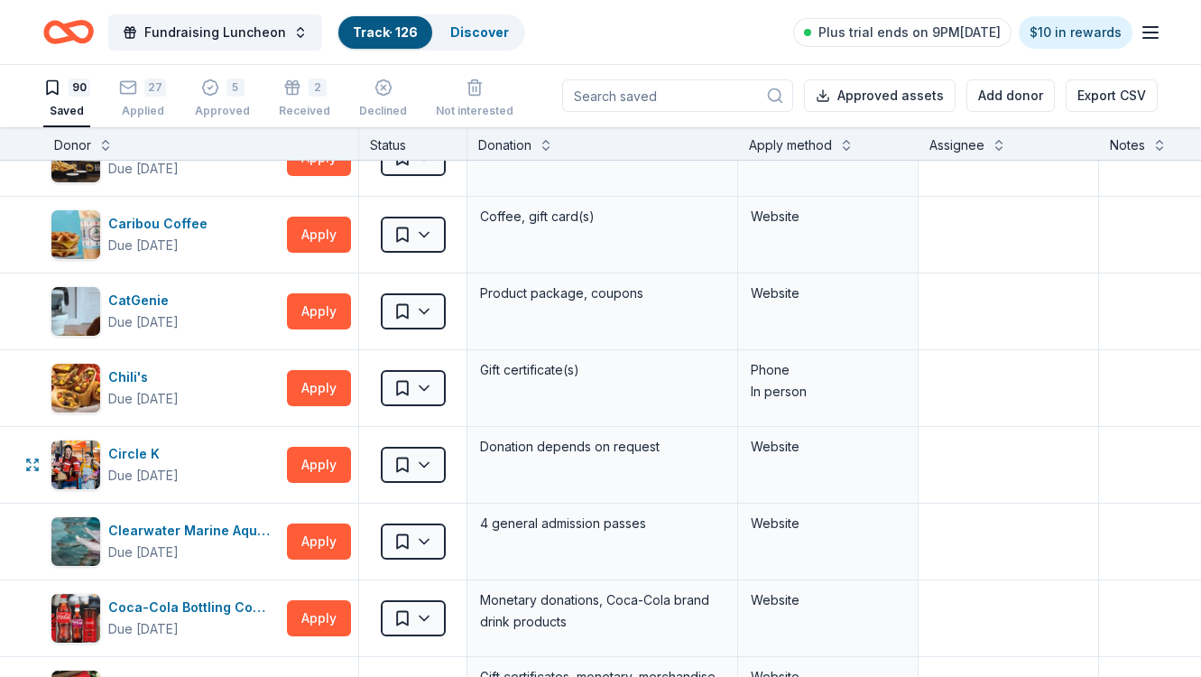
scroll to position [902, 0]
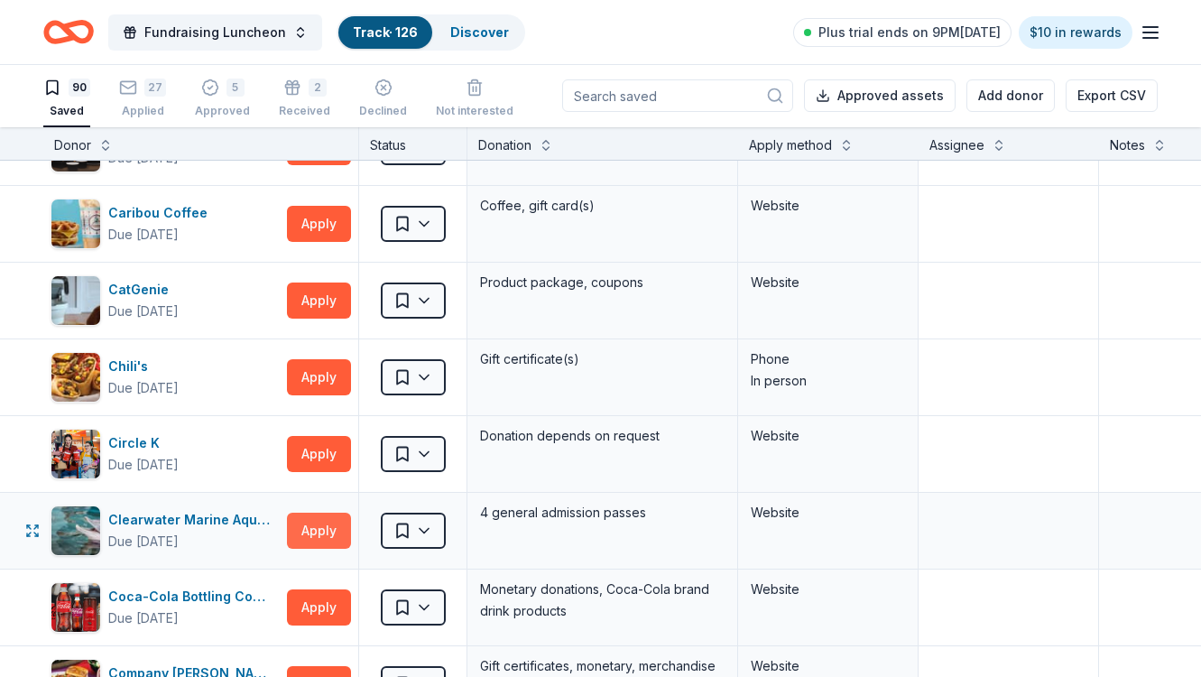
click at [329, 529] on button "Apply" at bounding box center [319, 531] width 64 height 36
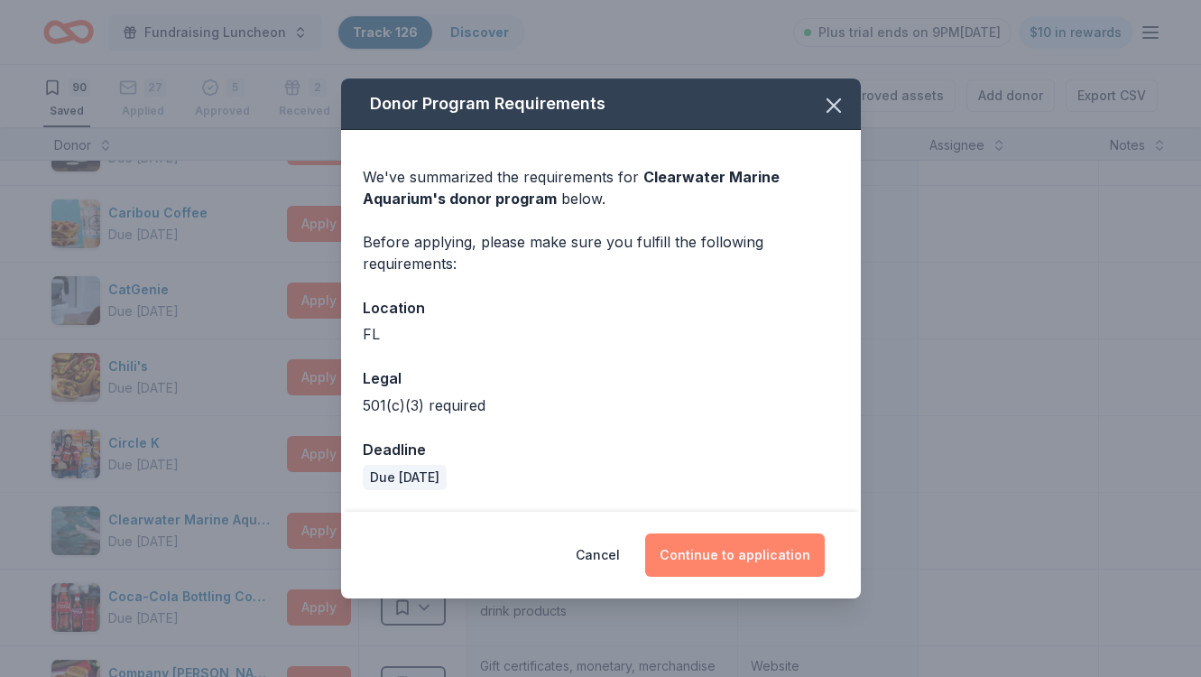
click at [706, 556] on button "Continue to application" at bounding box center [735, 554] width 180 height 43
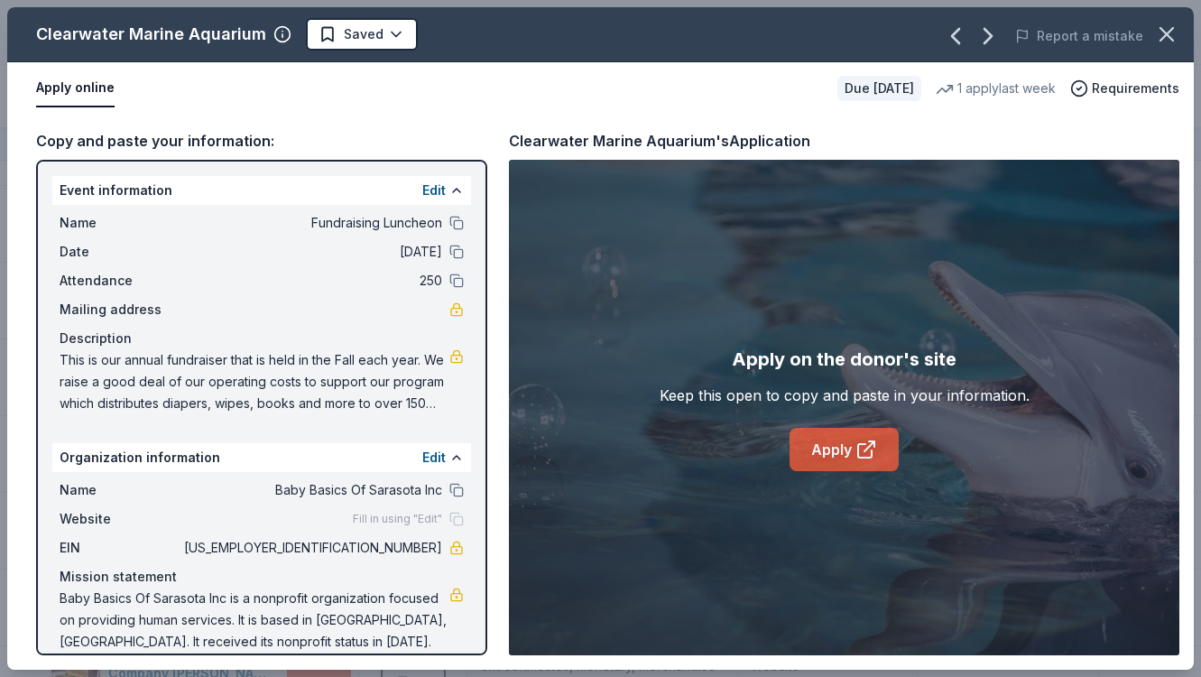
click at [836, 450] on link "Apply" at bounding box center [844, 449] width 109 height 43
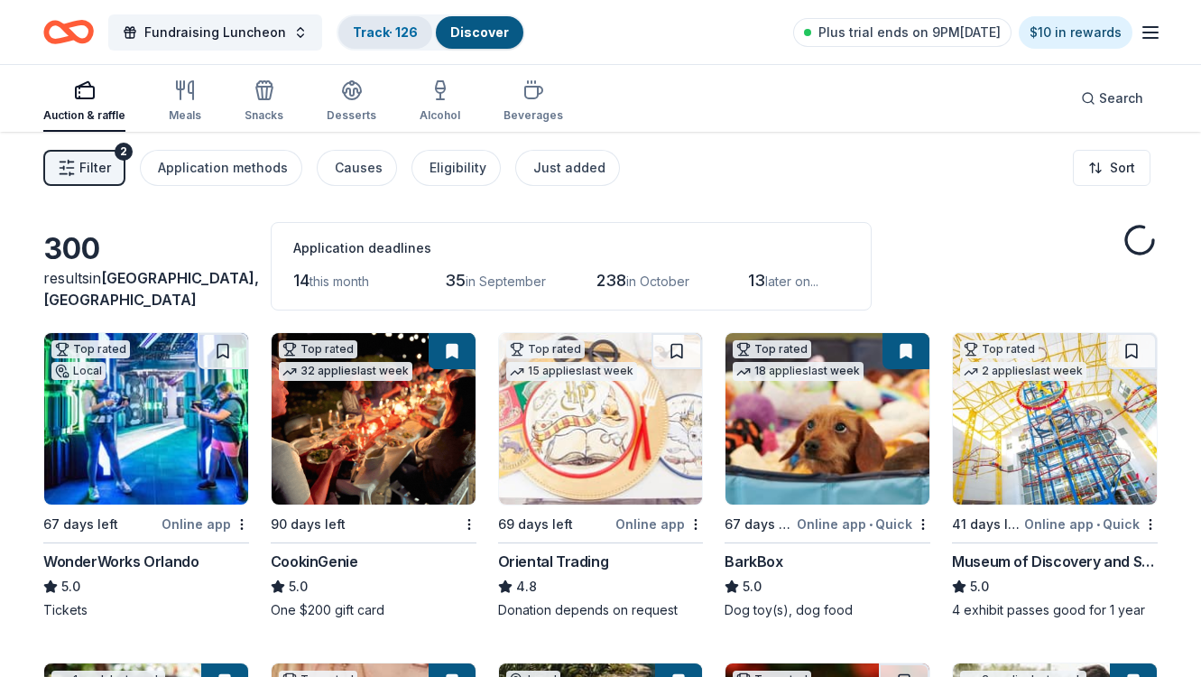
click at [381, 37] on link "Track · 126" at bounding box center [385, 31] width 65 height 15
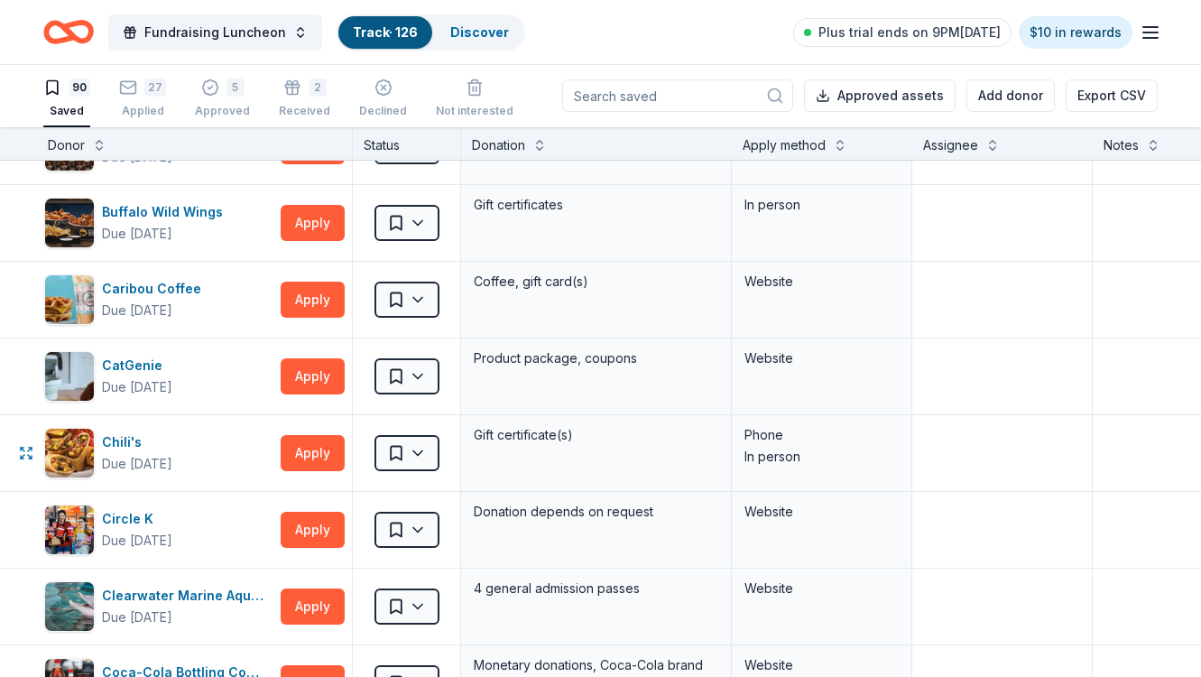
scroll to position [848, 6]
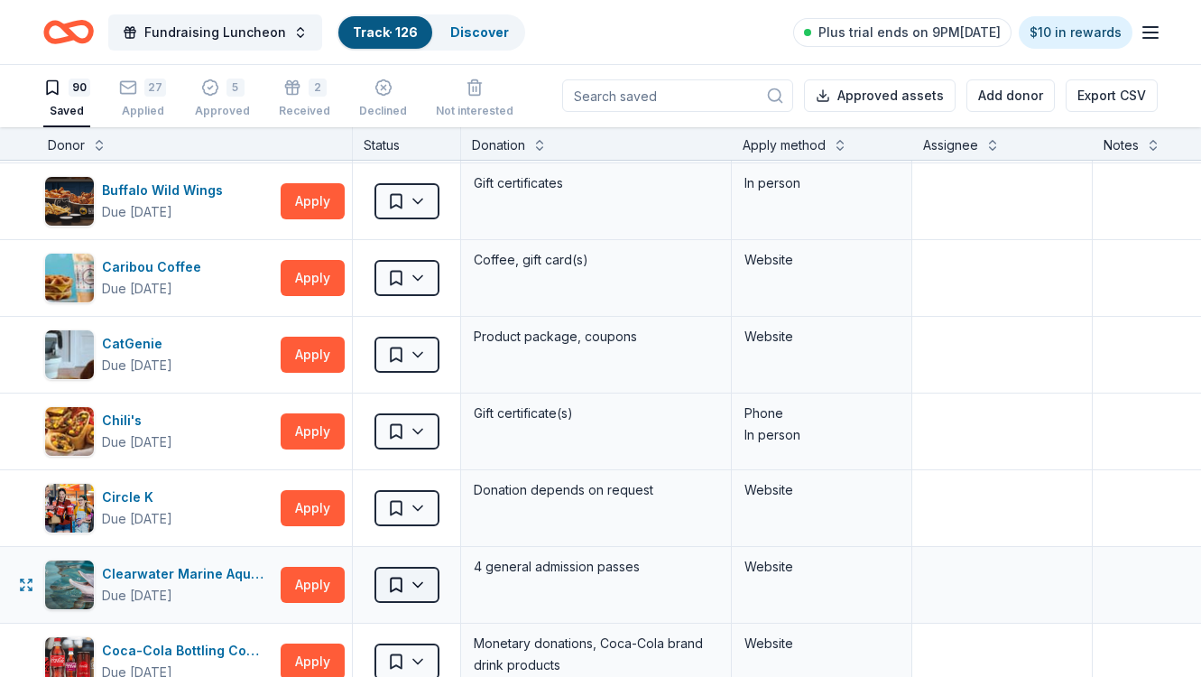
click at [400, 584] on html "Fundraising Luncheon Track · 126 Discover Plus trial ends on 9PM, 8/12 $10 in r…" at bounding box center [600, 337] width 1201 height 677
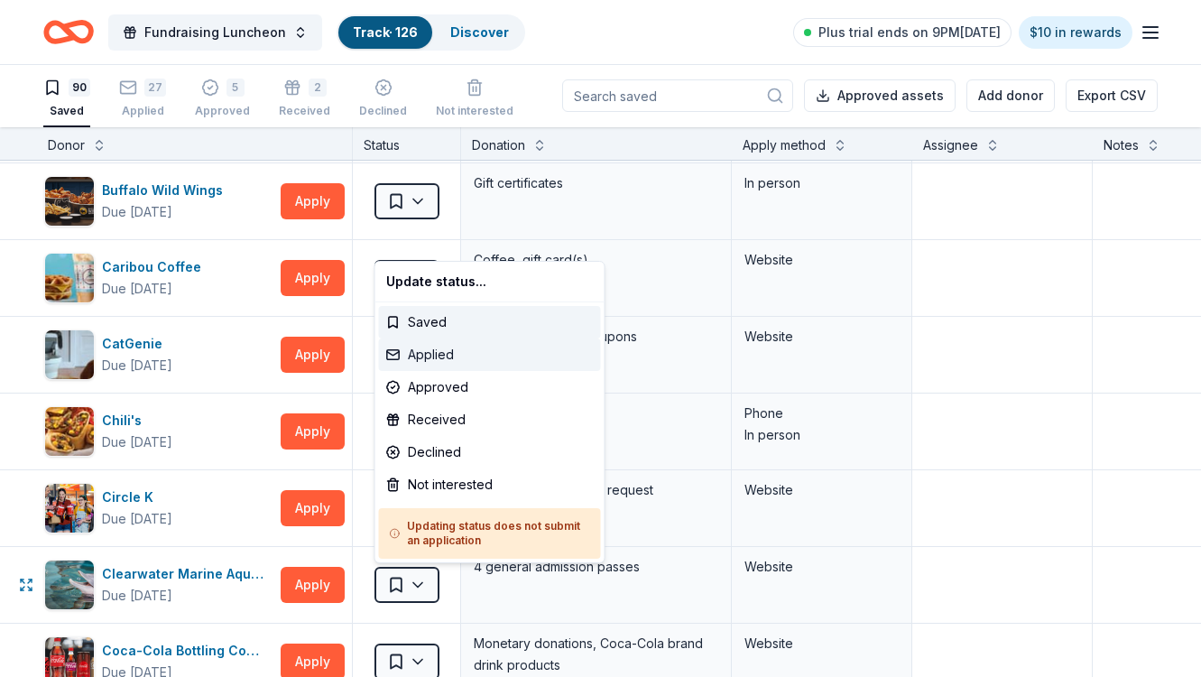
click at [432, 356] on div "Applied" at bounding box center [490, 354] width 222 height 32
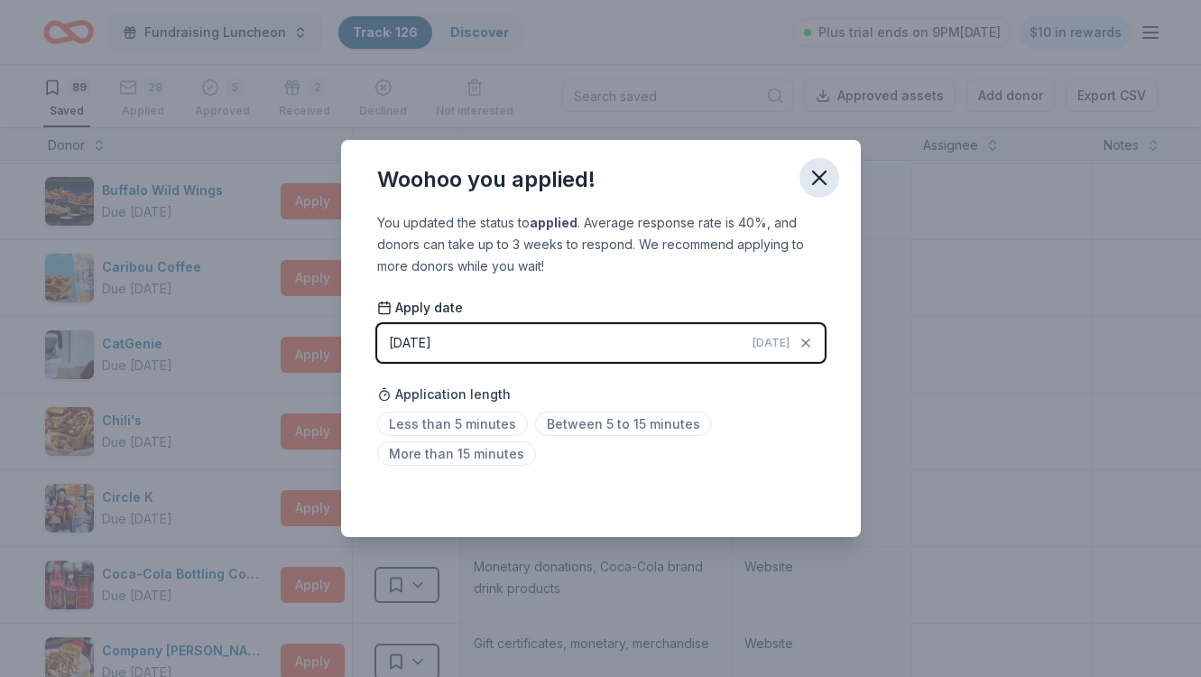
click at [820, 178] on icon "button" at bounding box center [819, 177] width 25 height 25
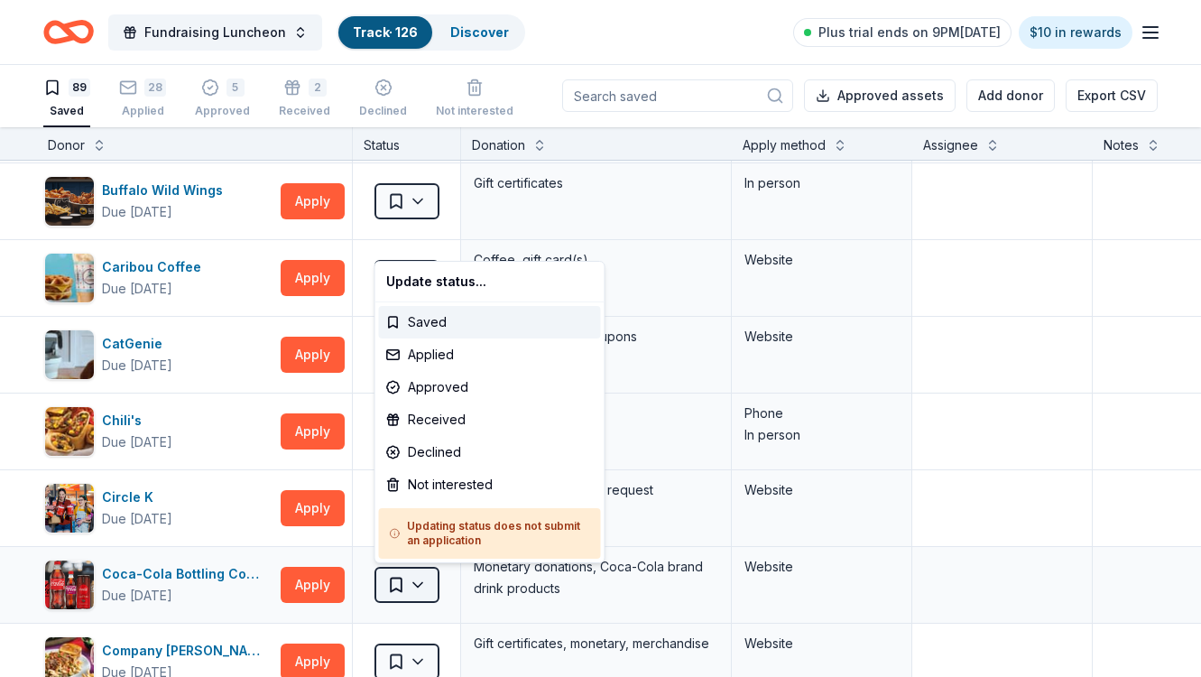
click at [416, 586] on html "Fundraising Luncheon Track · 126 Discover Plus trial ends on 9PM, 8/12 $10 in r…" at bounding box center [600, 337] width 1201 height 677
click at [449, 482] on div "Not interested" at bounding box center [490, 484] width 222 height 32
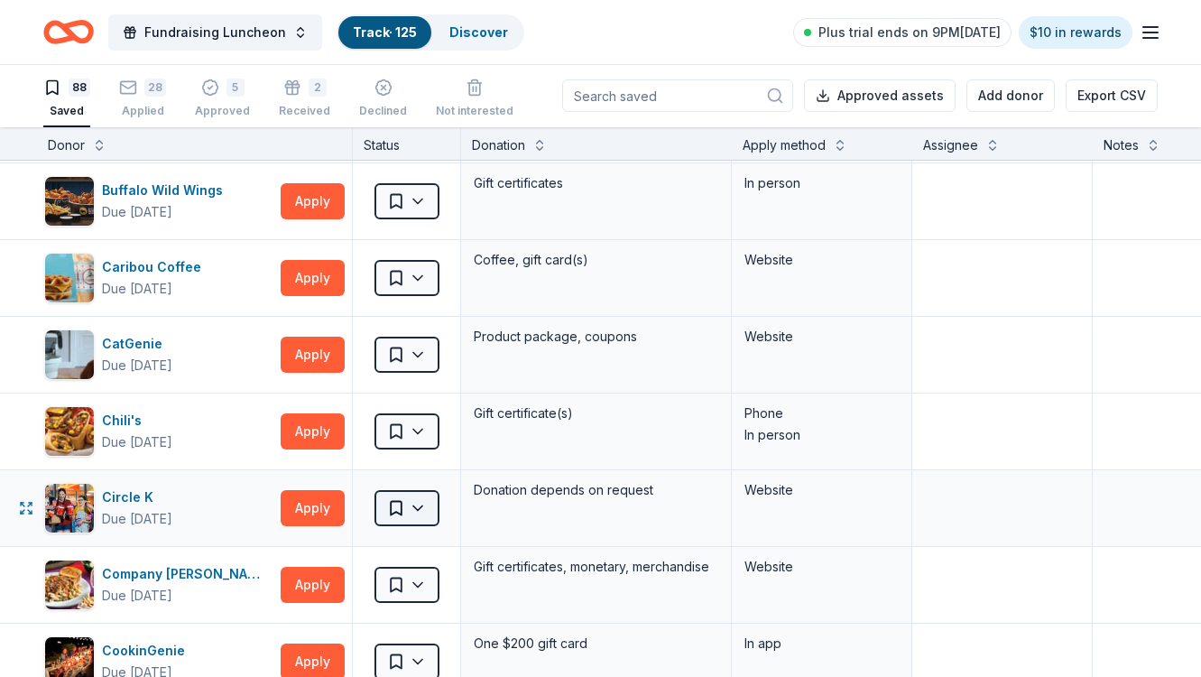
click at [414, 508] on html "Fundraising Luncheon Track · 125 Discover Plus trial ends on 9PM, 8/12 $10 in r…" at bounding box center [600, 337] width 1201 height 677
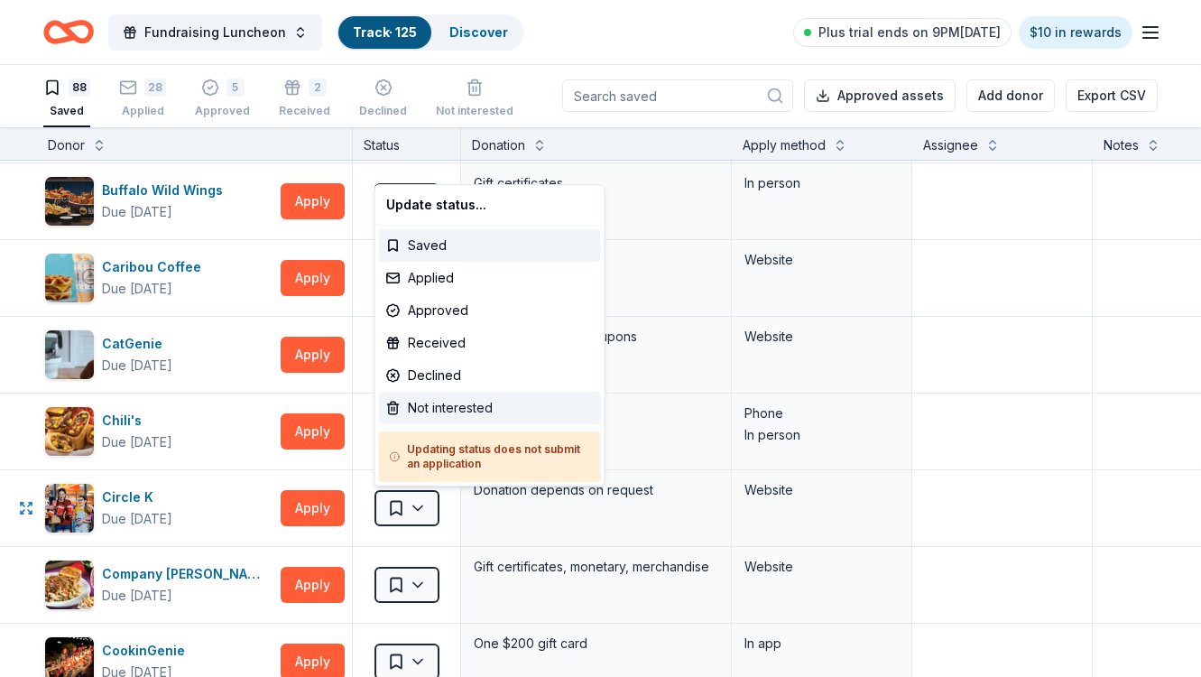
click at [430, 407] on div "Not interested" at bounding box center [490, 408] width 222 height 32
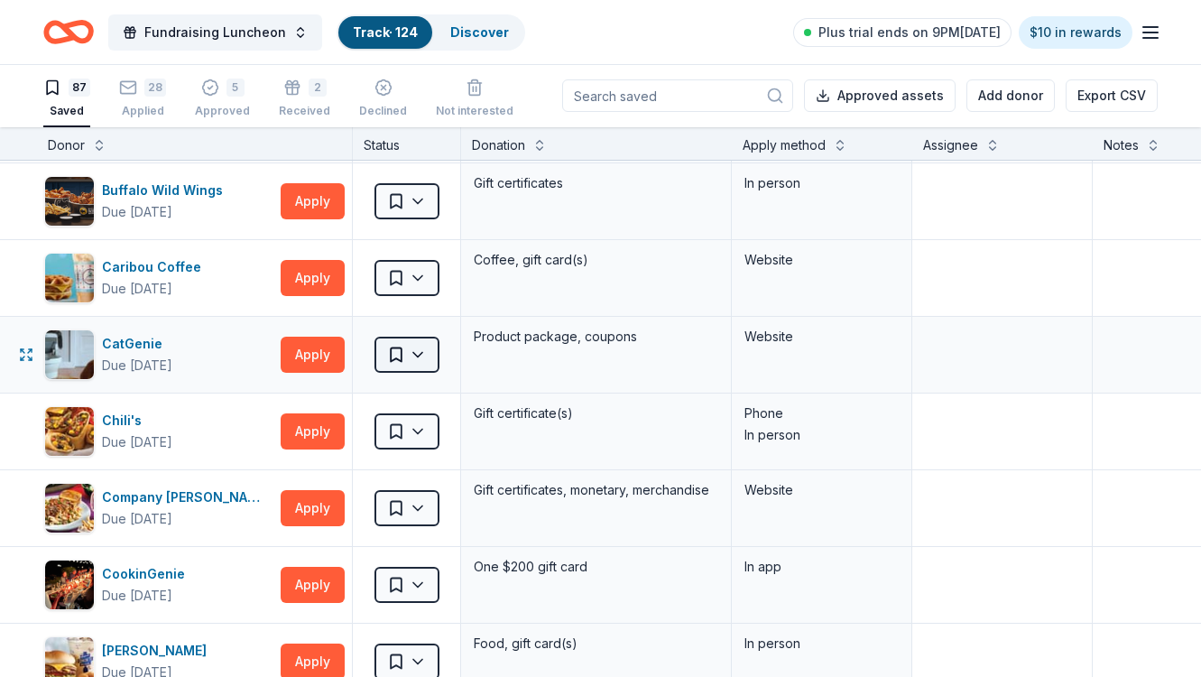
click at [419, 348] on html "Fundraising Luncheon Track · 124 Discover Plus trial ends on 9PM, 8/12 $10 in r…" at bounding box center [600, 337] width 1201 height 677
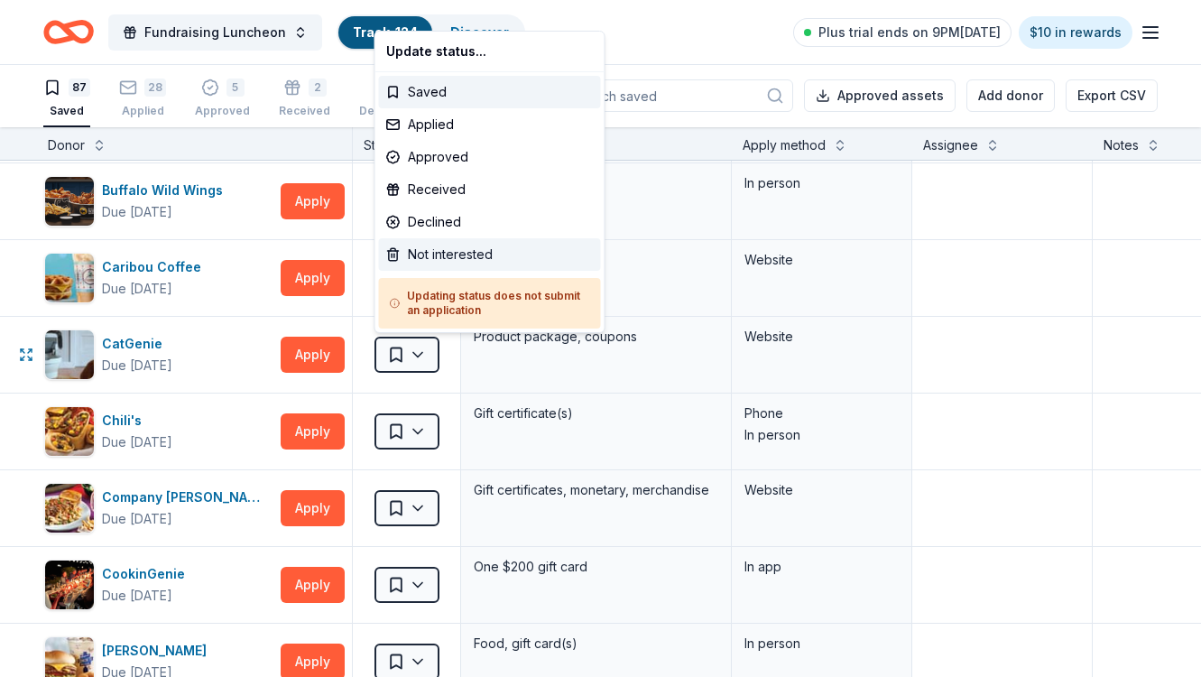
click at [429, 247] on div "Not interested" at bounding box center [490, 254] width 222 height 32
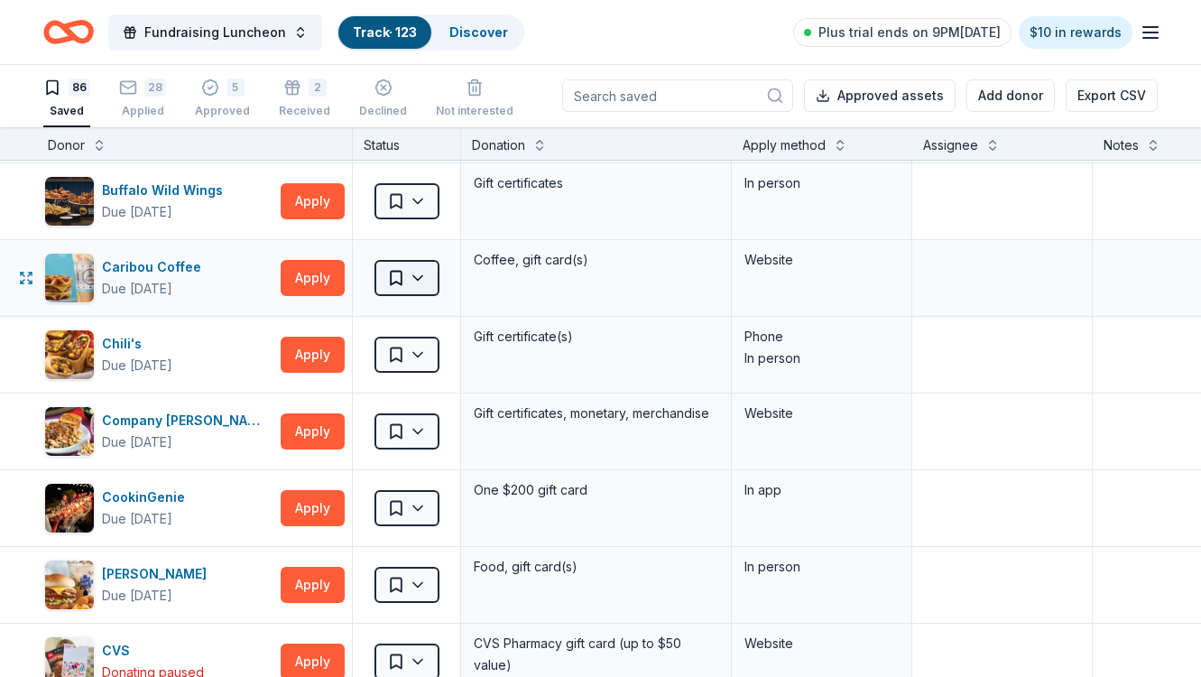
click at [418, 275] on html "Fundraising Luncheon Track · 123 Discover Plus trial ends on 9PM, 8/12 $10 in r…" at bounding box center [600, 337] width 1201 height 677
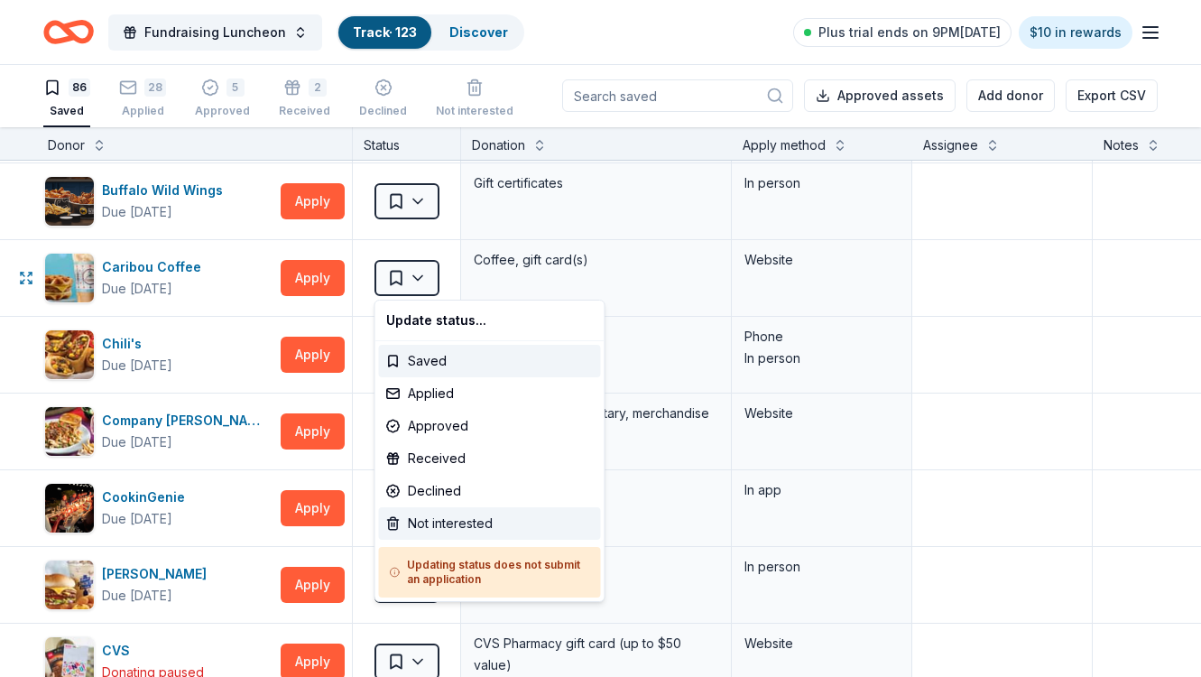
click at [440, 521] on div "Not interested" at bounding box center [490, 523] width 222 height 32
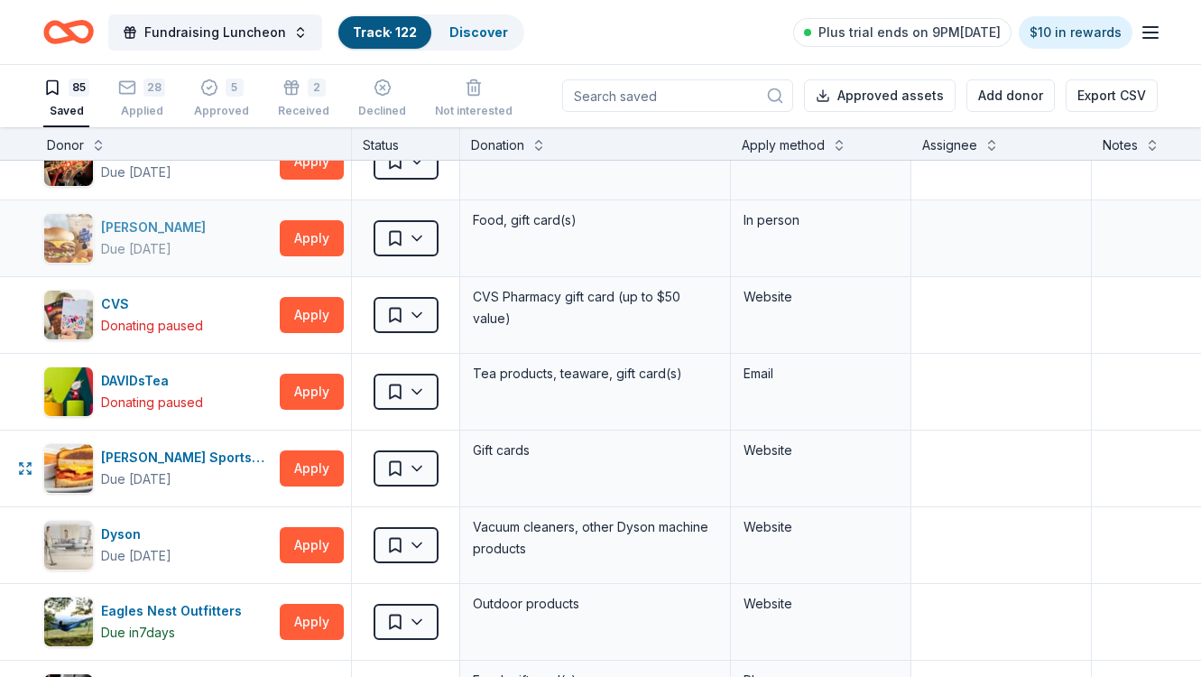
scroll to position [1120, 7]
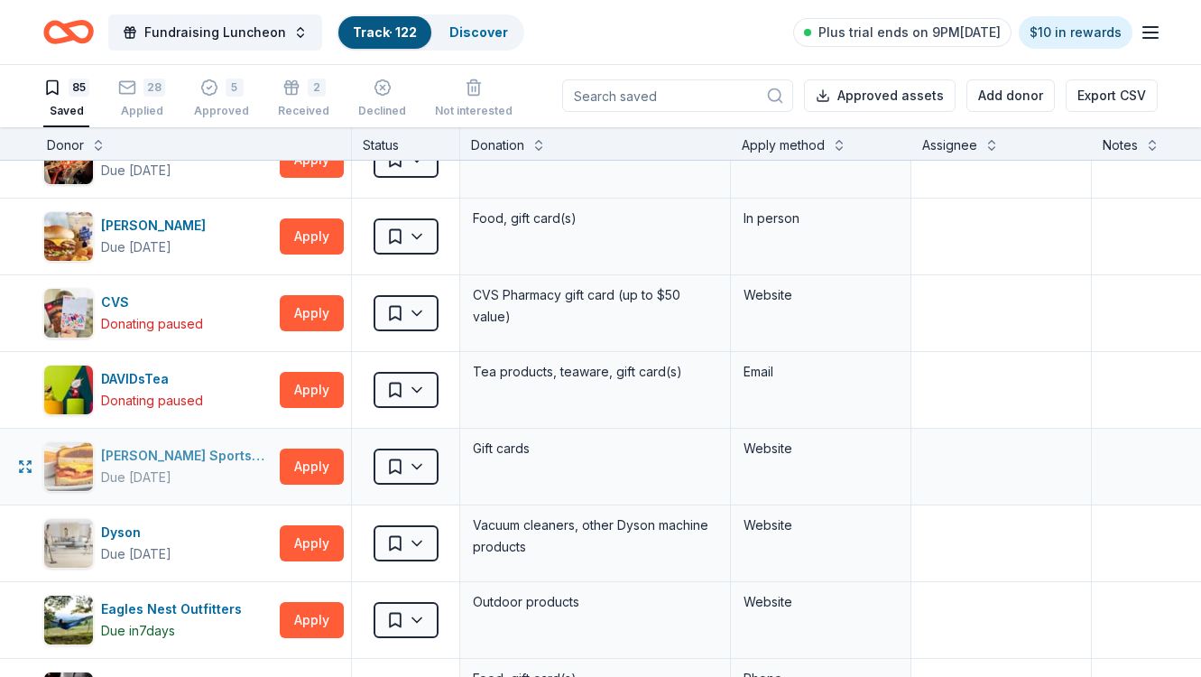
click at [184, 452] on div "[PERSON_NAME] Sports Grill" at bounding box center [186, 456] width 171 height 22
click at [417, 467] on html "Fundraising Luncheon Track · 122 Discover Plus trial ends on 9PM, 8/12 $10 in r…" at bounding box center [600, 337] width 1201 height 677
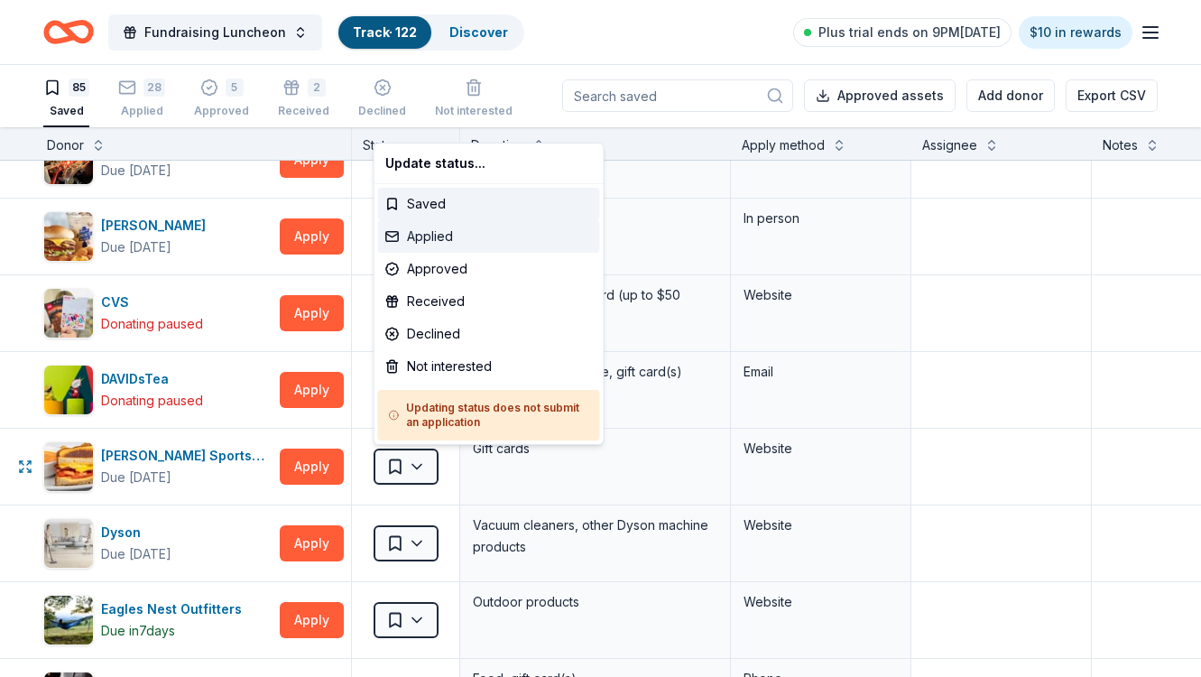
click at [443, 241] on div "Applied" at bounding box center [489, 236] width 222 height 32
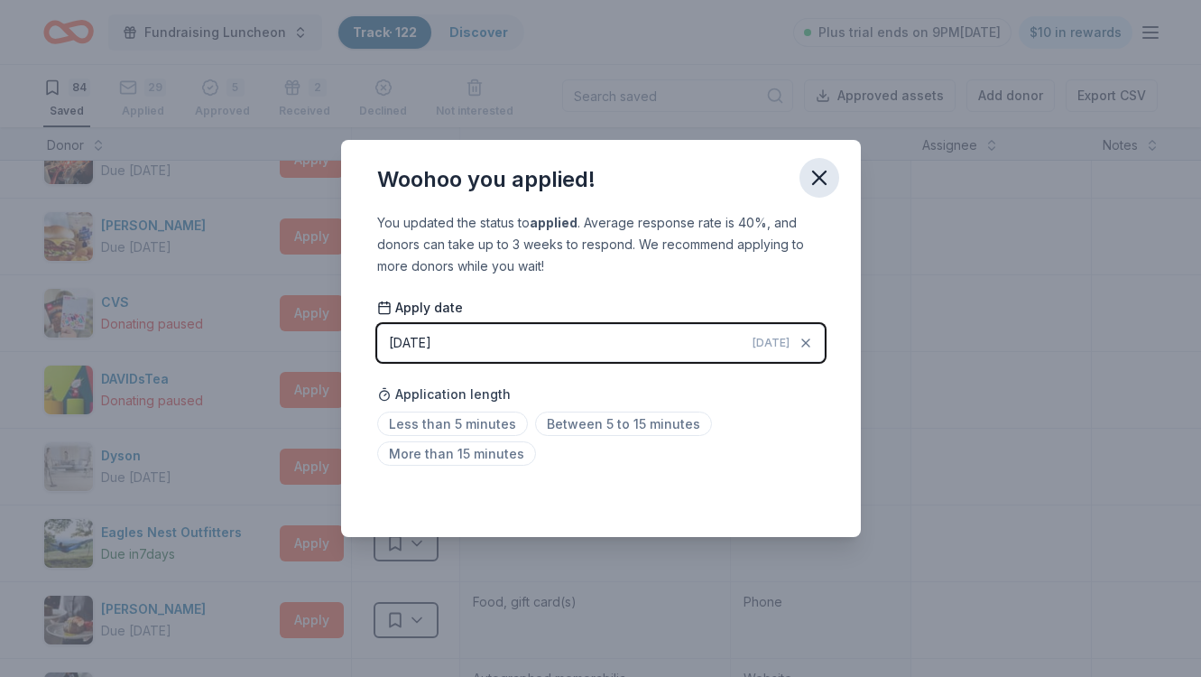
click at [814, 176] on icon "button" at bounding box center [819, 177] width 25 height 25
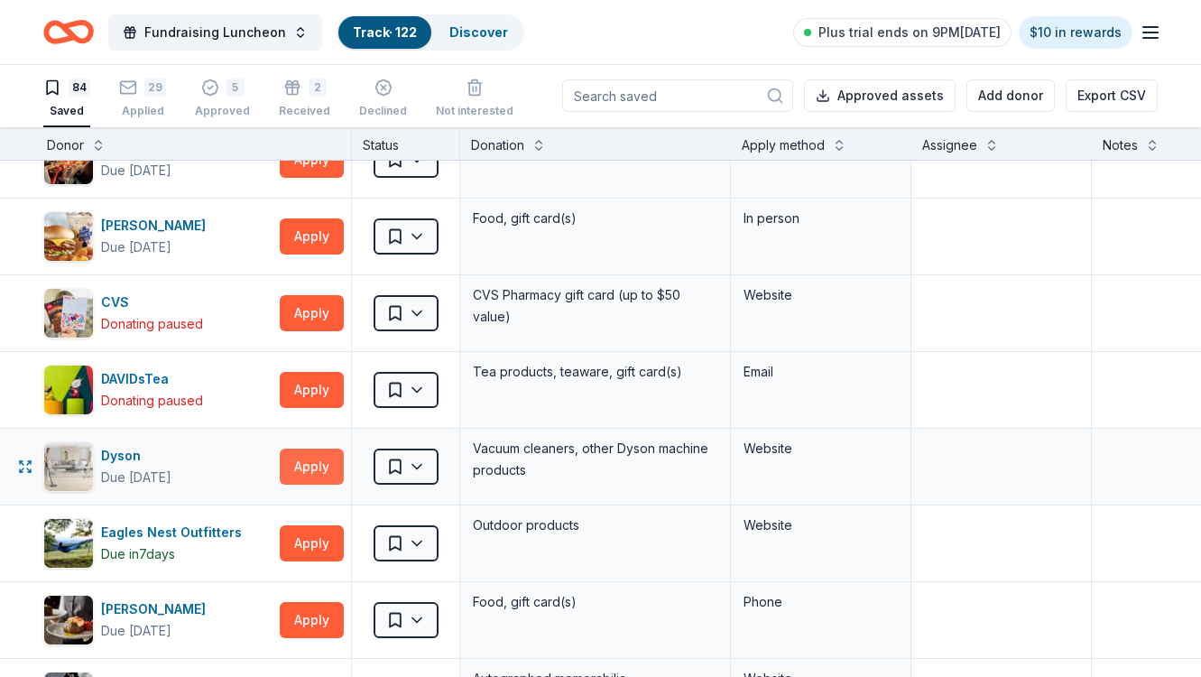
click at [314, 470] on button "Apply" at bounding box center [312, 467] width 64 height 36
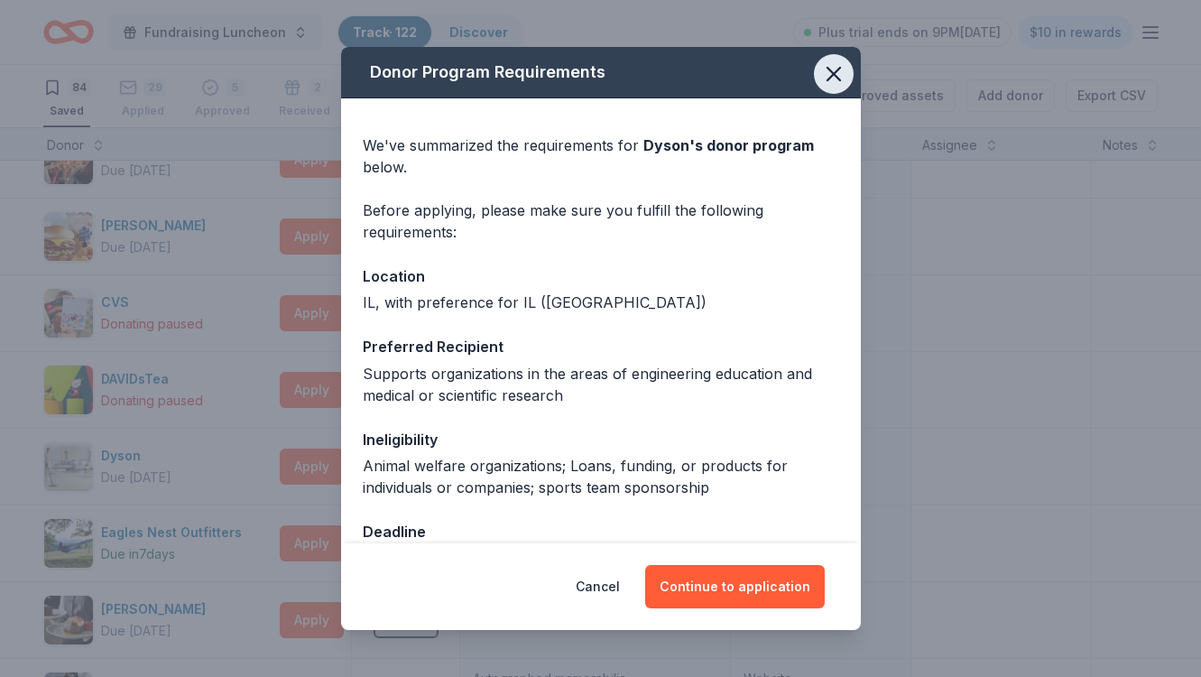
click at [832, 74] on icon "button" at bounding box center [834, 74] width 13 height 13
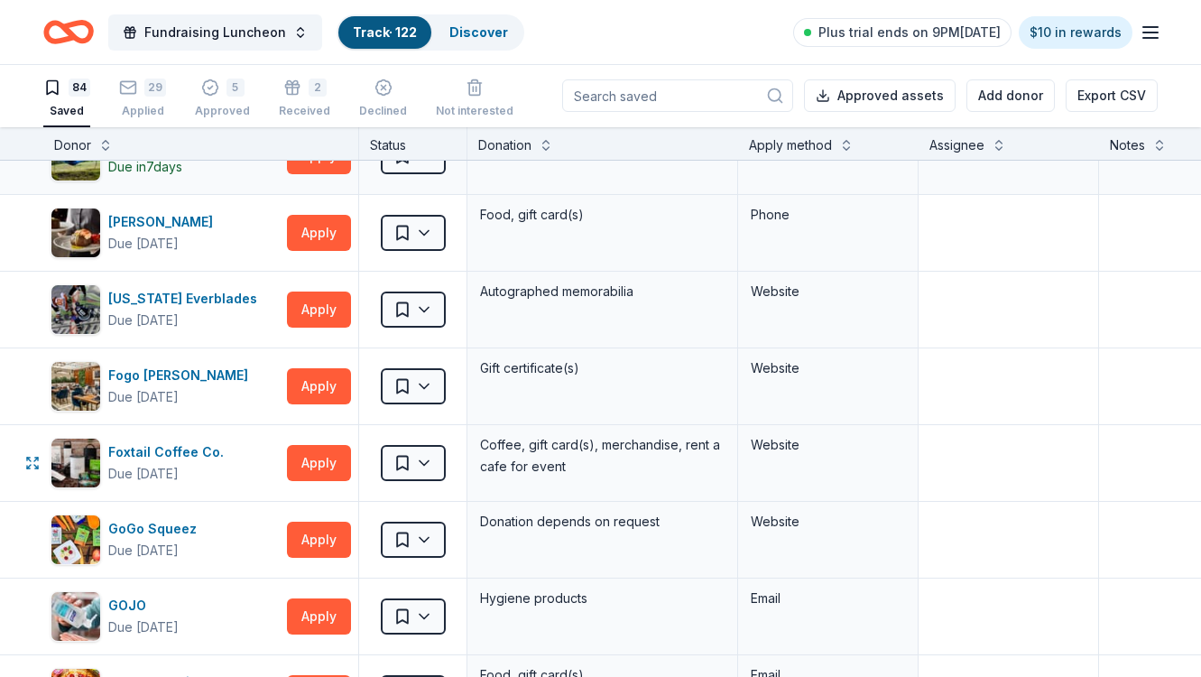
scroll to position [1508, 0]
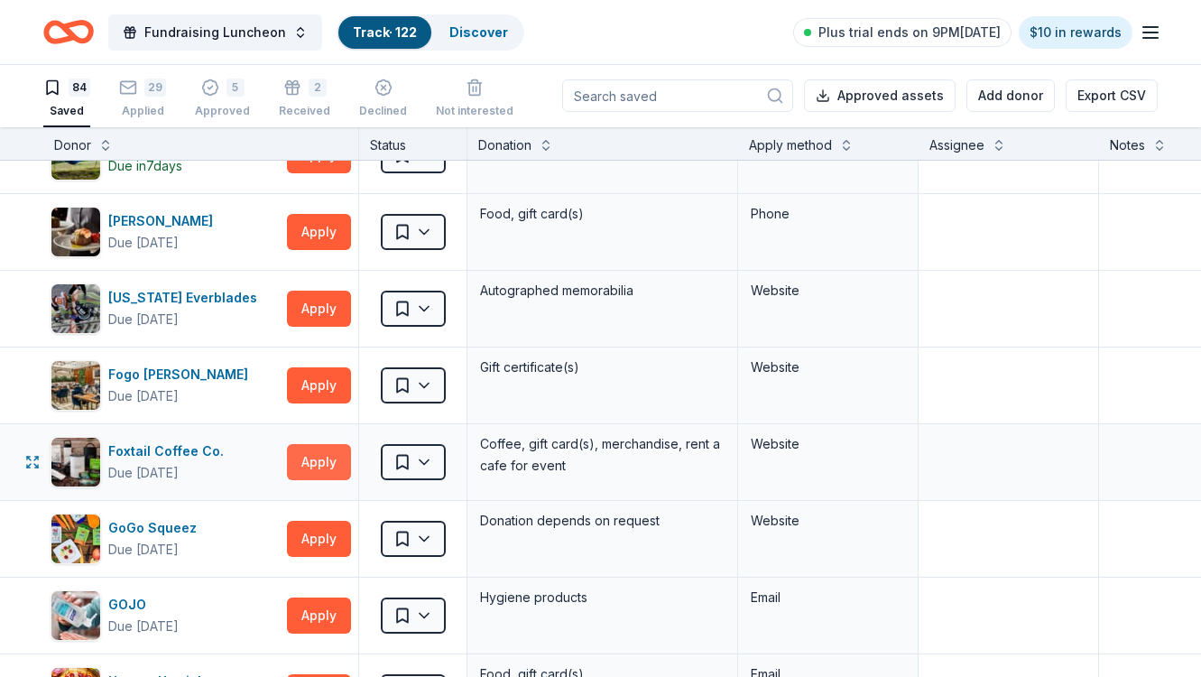
click at [324, 463] on button "Apply" at bounding box center [319, 462] width 64 height 36
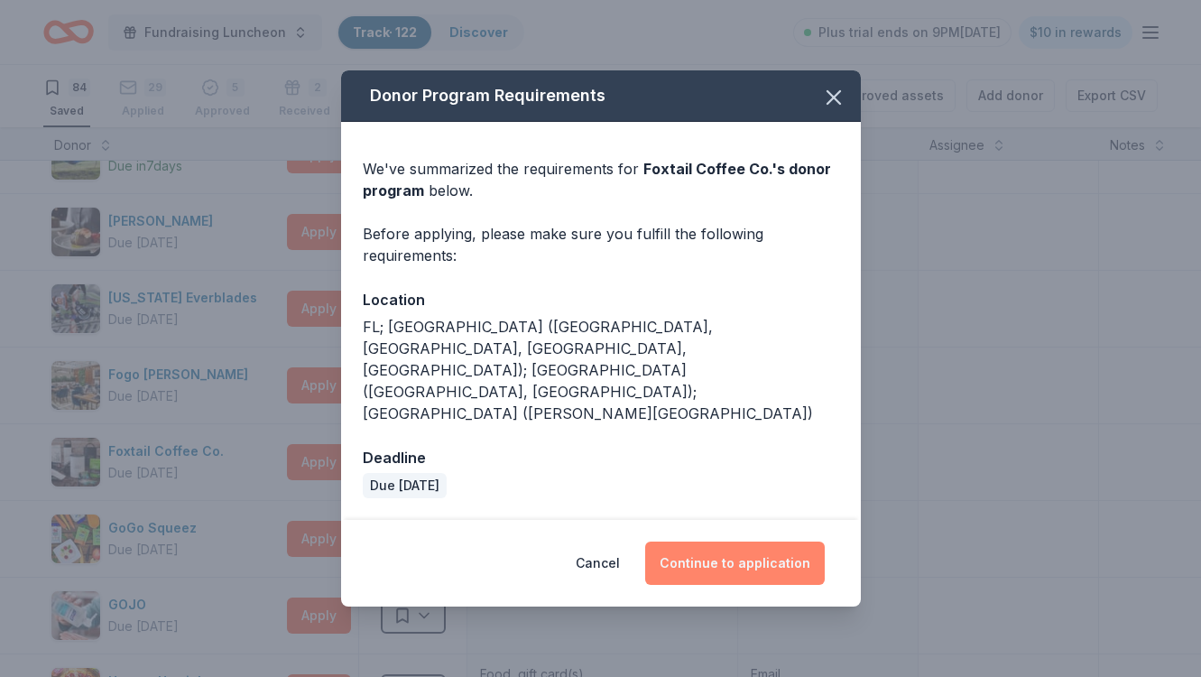
click at [726, 541] on button "Continue to application" at bounding box center [735, 562] width 180 height 43
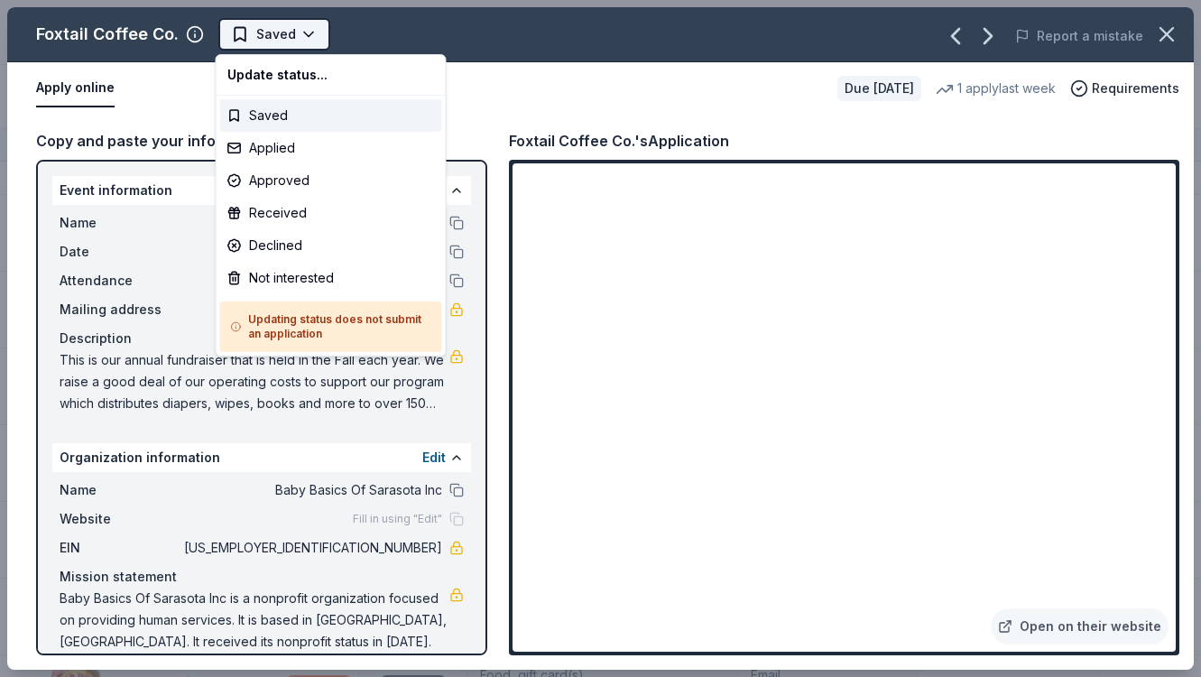
scroll to position [0, 0]
click at [257, 33] on html "Fundraising Luncheon Track · 122 Discover Plus trial ends on 9PM, 8/12 $10 in r…" at bounding box center [600, 338] width 1201 height 677
click at [483, 104] on html "Fundraising Luncheon Track · 122 Discover Plus trial ends on 9PM, 8/12 $10 in r…" at bounding box center [600, 338] width 1201 height 677
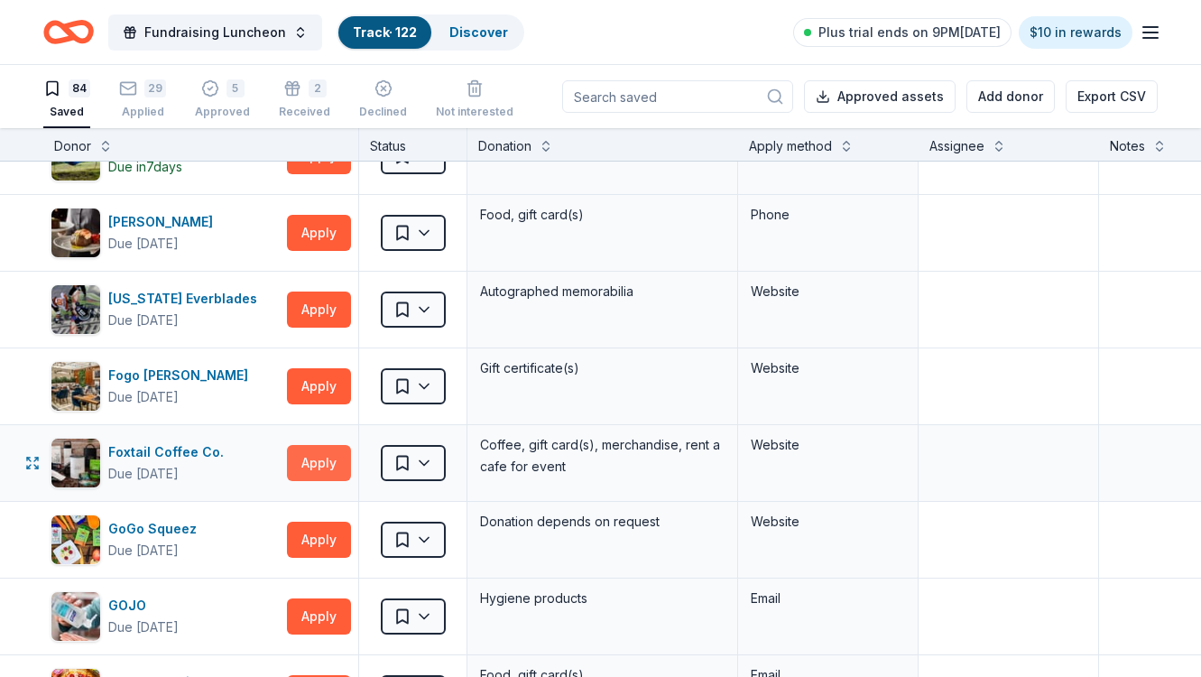
click at [329, 463] on button "Apply" at bounding box center [319, 463] width 64 height 36
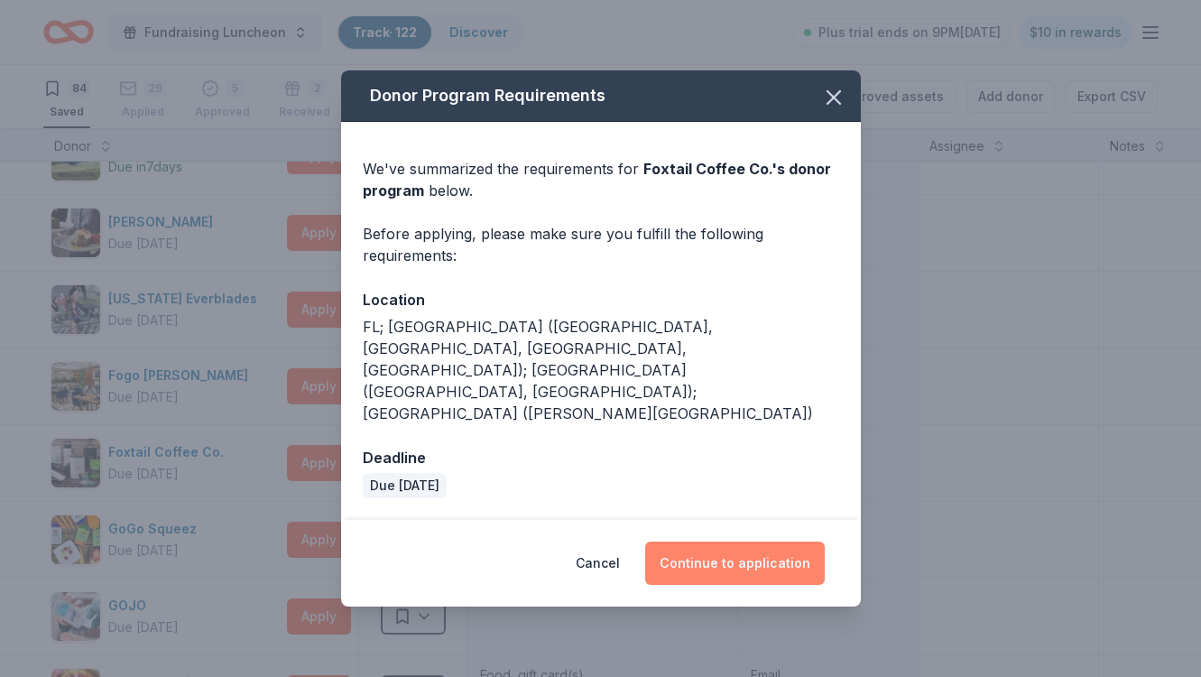
click at [779, 541] on button "Continue to application" at bounding box center [735, 562] width 180 height 43
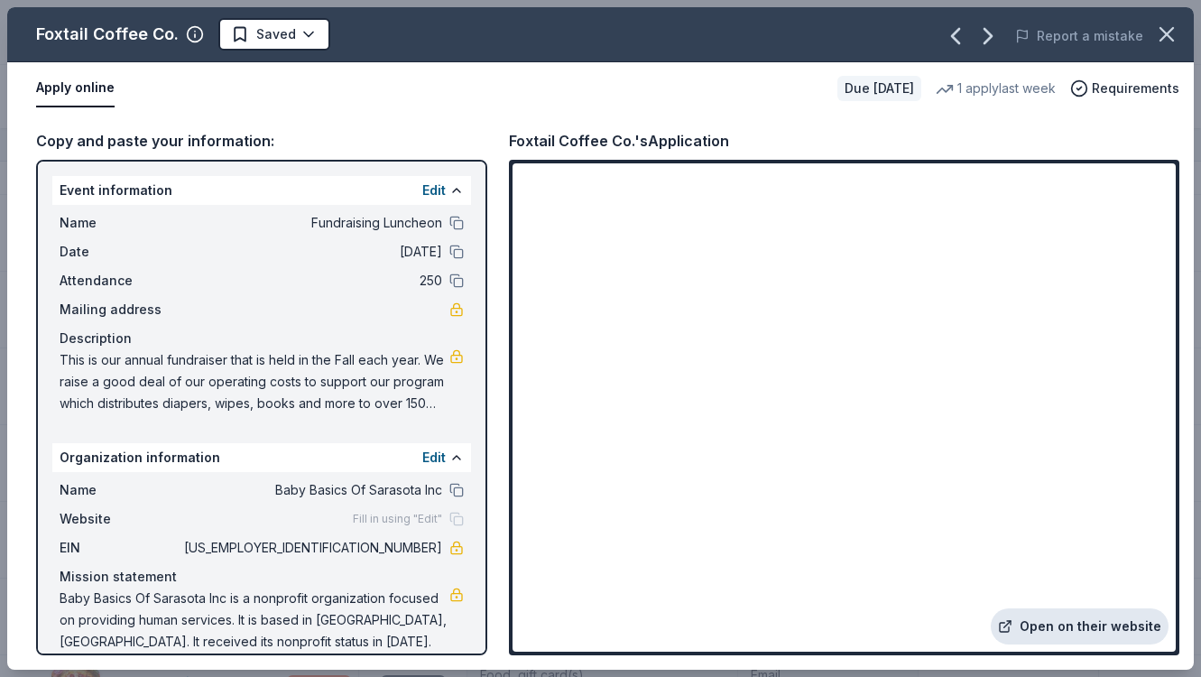
click at [1073, 631] on link "Open on their website" at bounding box center [1080, 626] width 178 height 36
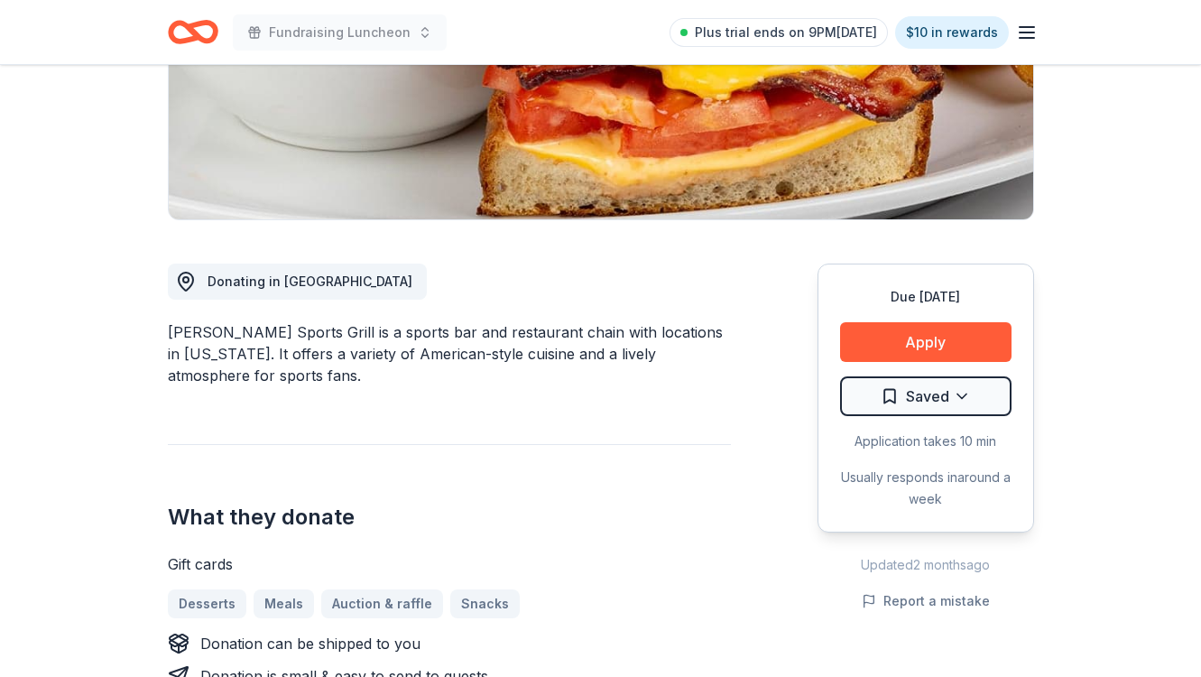
scroll to position [325, 0]
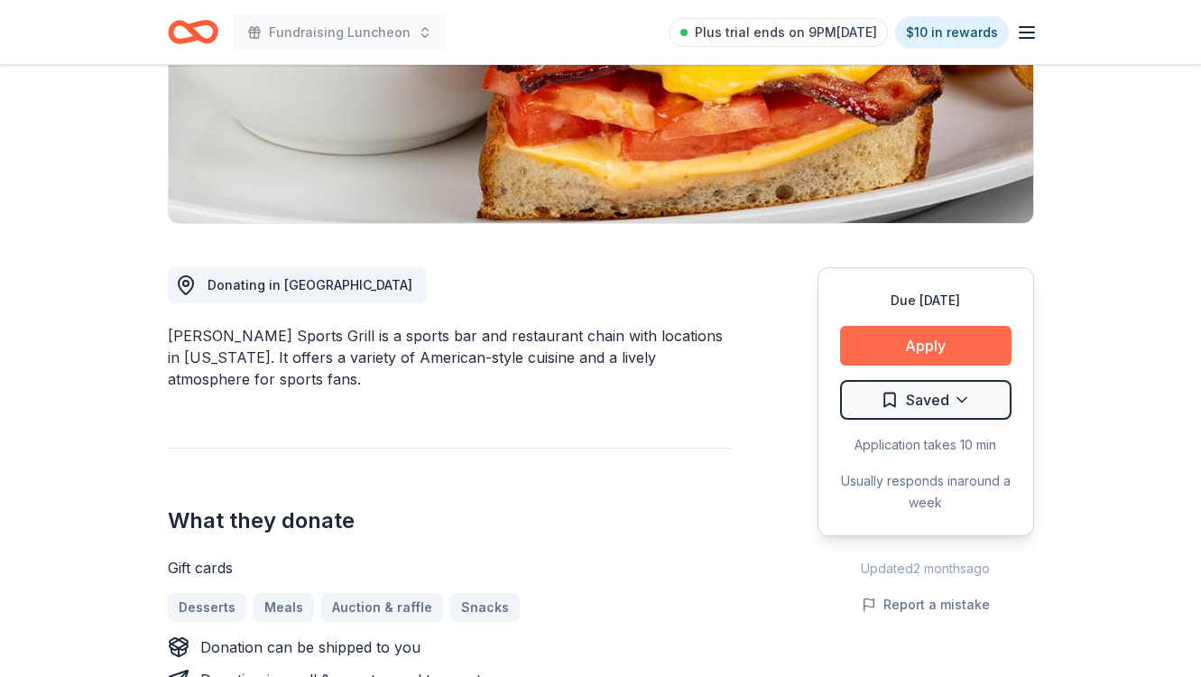
click at [901, 345] on button "Apply" at bounding box center [925, 346] width 171 height 40
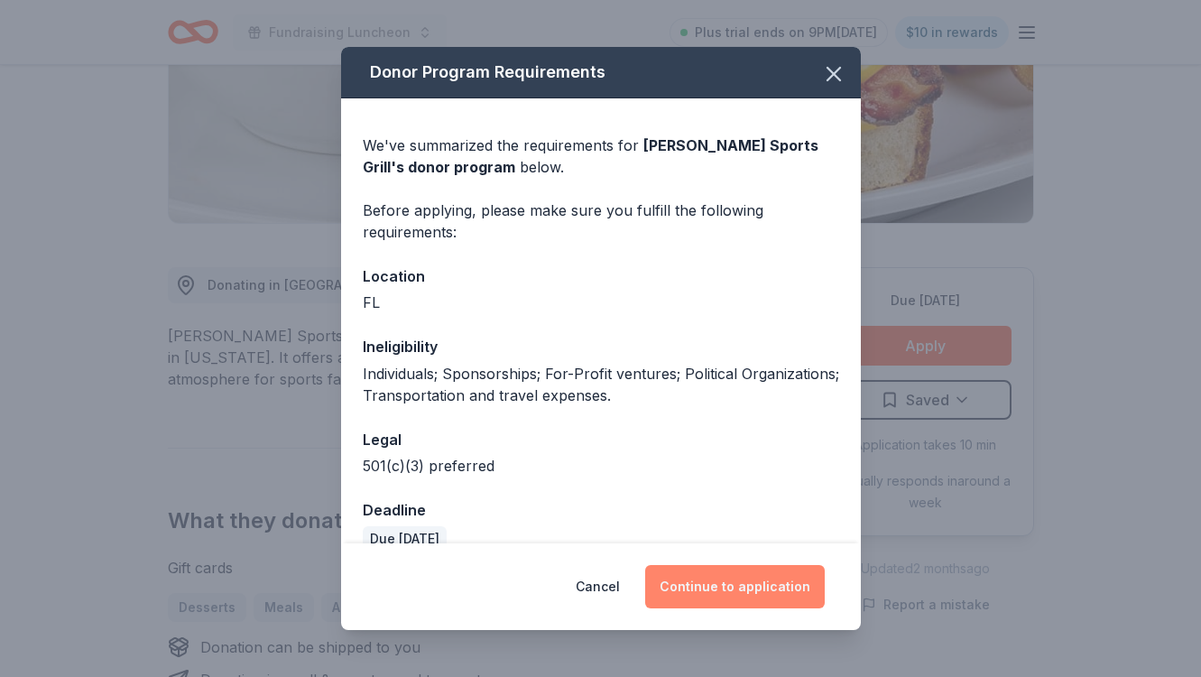
click at [740, 588] on button "Continue to application" at bounding box center [735, 586] width 180 height 43
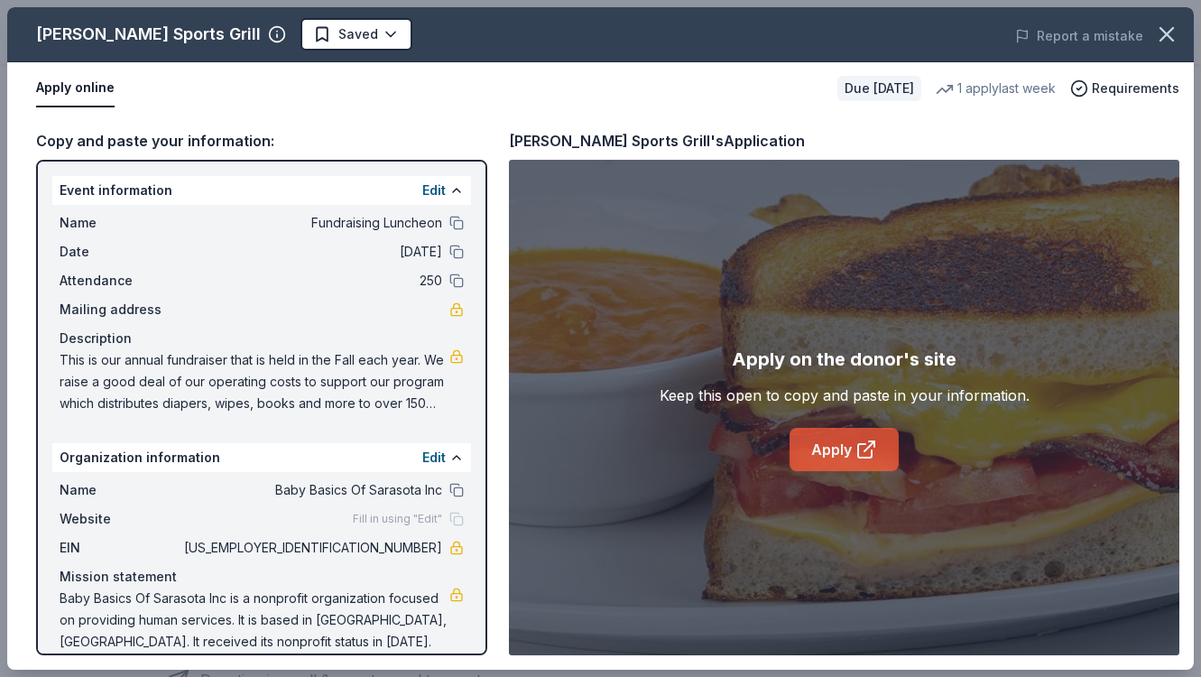
click at [836, 454] on link "Apply" at bounding box center [844, 449] width 109 height 43
